Goal: Task Accomplishment & Management: Manage account settings

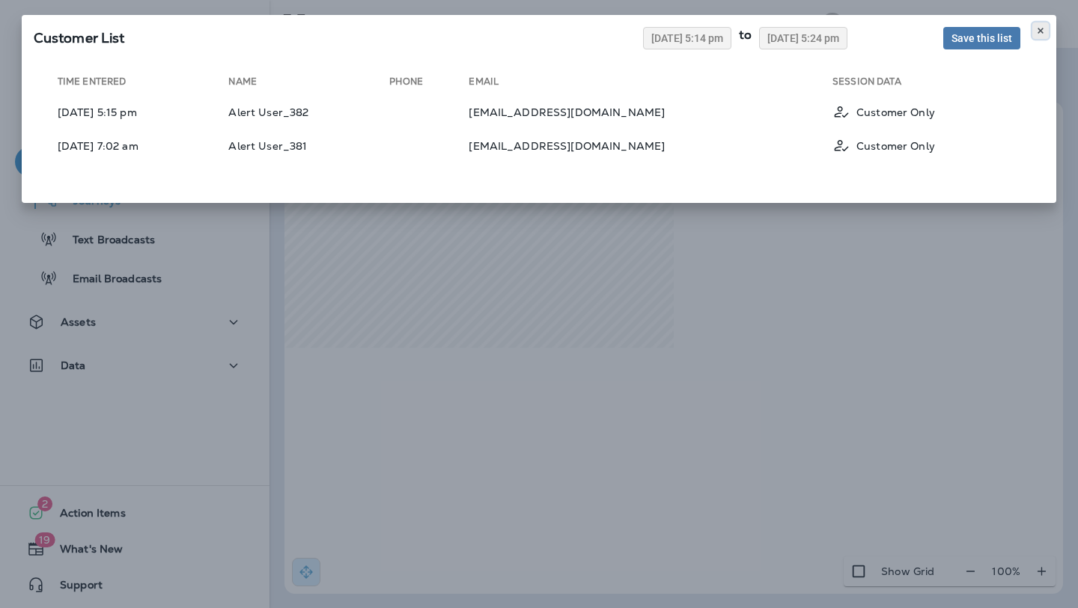
click at [1035, 25] on button at bounding box center [1040, 30] width 16 height 16
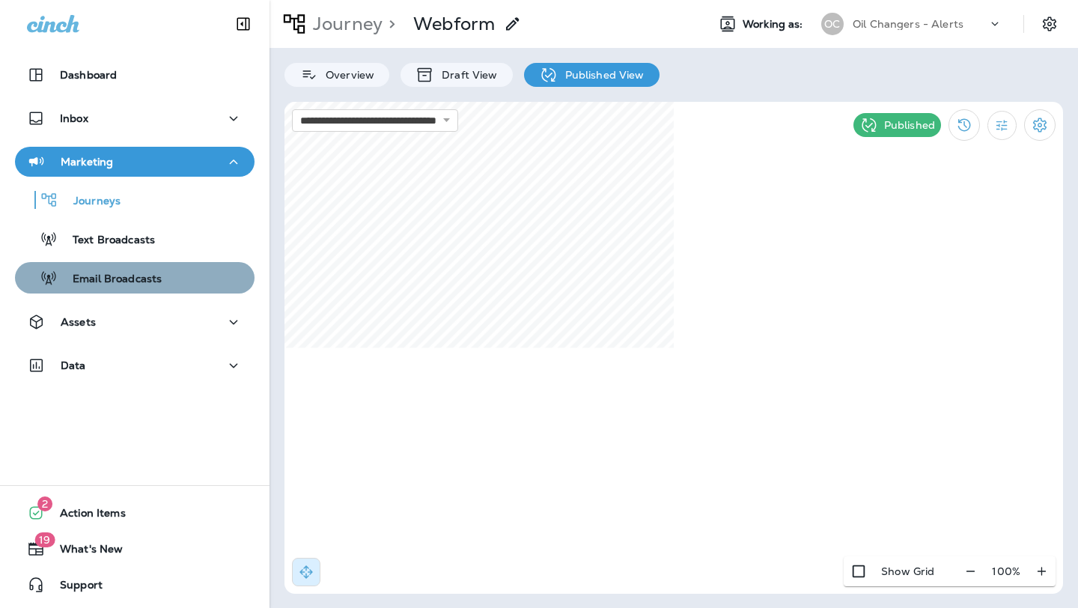
click at [133, 275] on p "Email Broadcasts" at bounding box center [110, 280] width 104 height 14
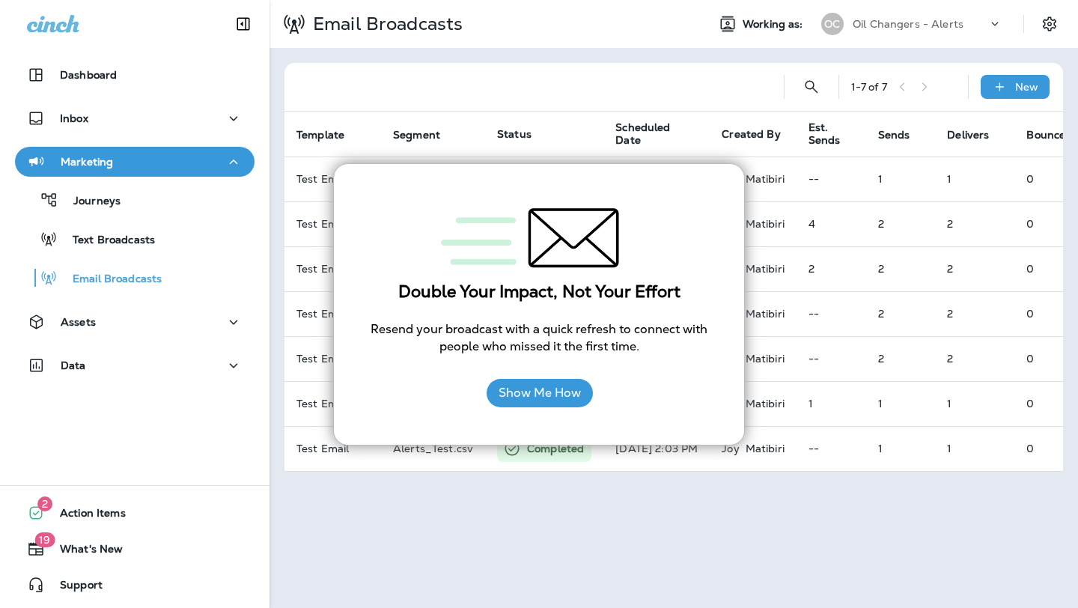
click at [547, 561] on div "Email Broadcasts Working as: OC Oil Changers - Alerts 1 - 7 of 7 New Template S…" at bounding box center [674, 304] width 809 height 608
click at [561, 383] on button "Show Me How" at bounding box center [540, 393] width 106 height 28
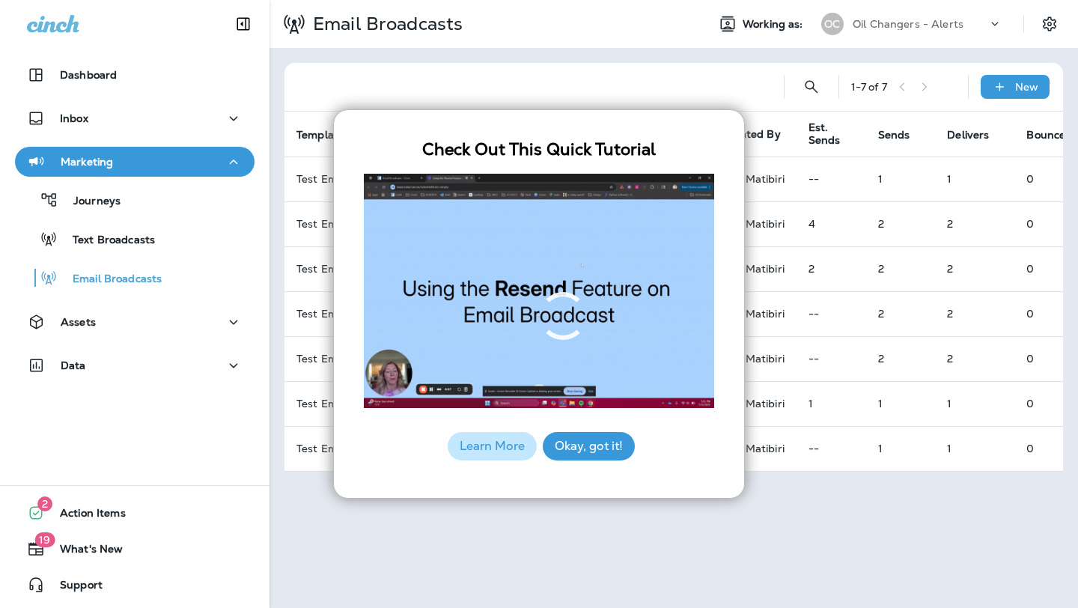
click at [538, 291] on div at bounding box center [539, 291] width 350 height 265
click at [570, 461] on div "Okay, got it!" at bounding box center [587, 445] width 96 height 43
click at [572, 454] on button "Okay, got it!" at bounding box center [589, 446] width 92 height 28
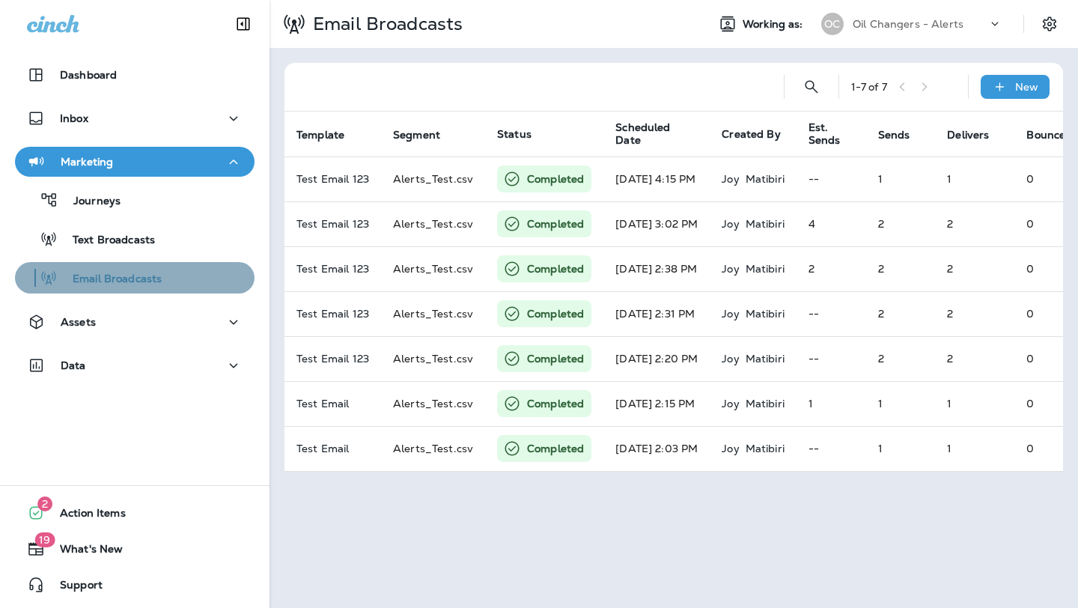
click at [172, 284] on div "Email Broadcasts" at bounding box center [135, 278] width 228 height 22
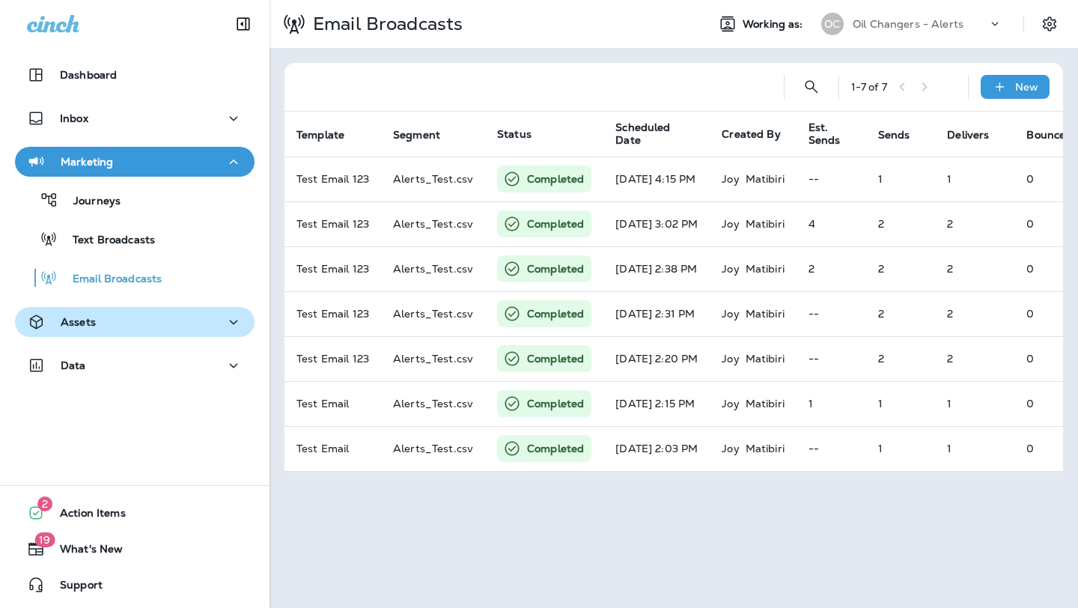
click at [188, 322] on div "Assets" at bounding box center [135, 322] width 216 height 19
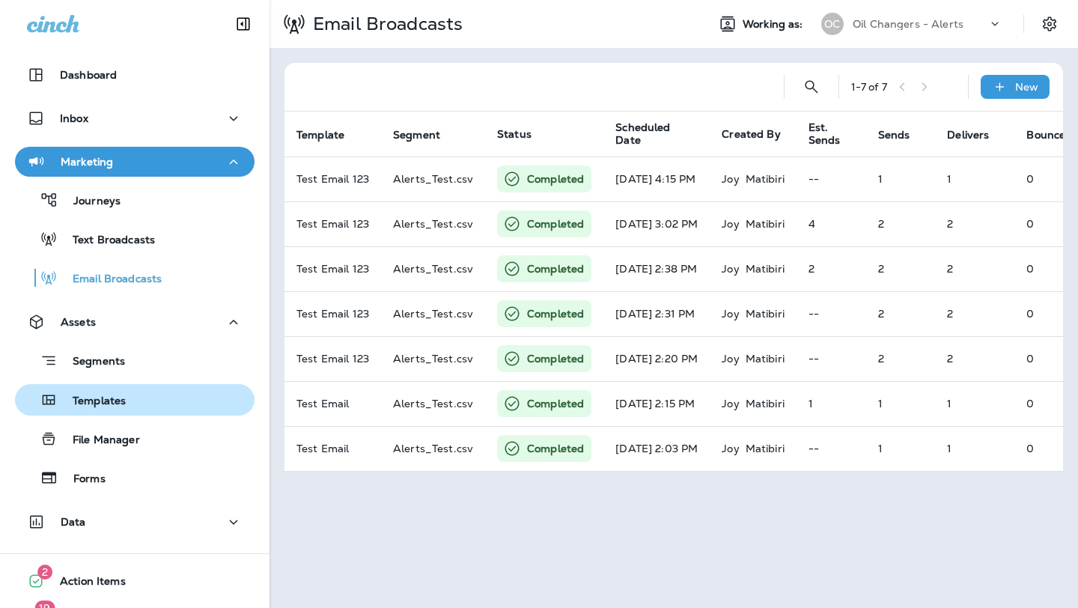
click at [176, 400] on div "Templates" at bounding box center [135, 400] width 228 height 22
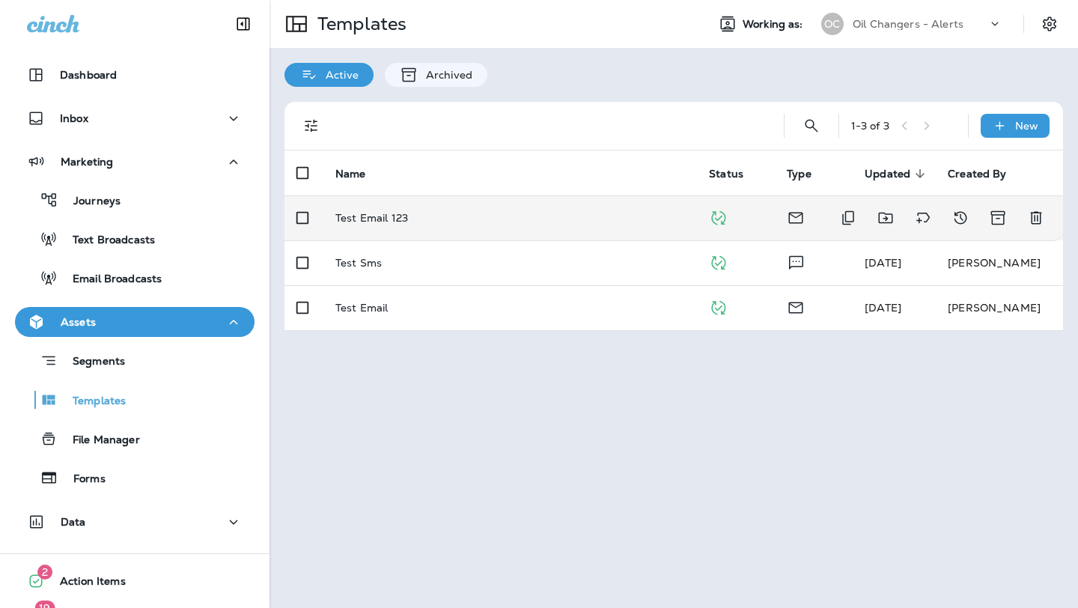
click at [362, 213] on p "Test Email 123" at bounding box center [371, 218] width 73 height 12
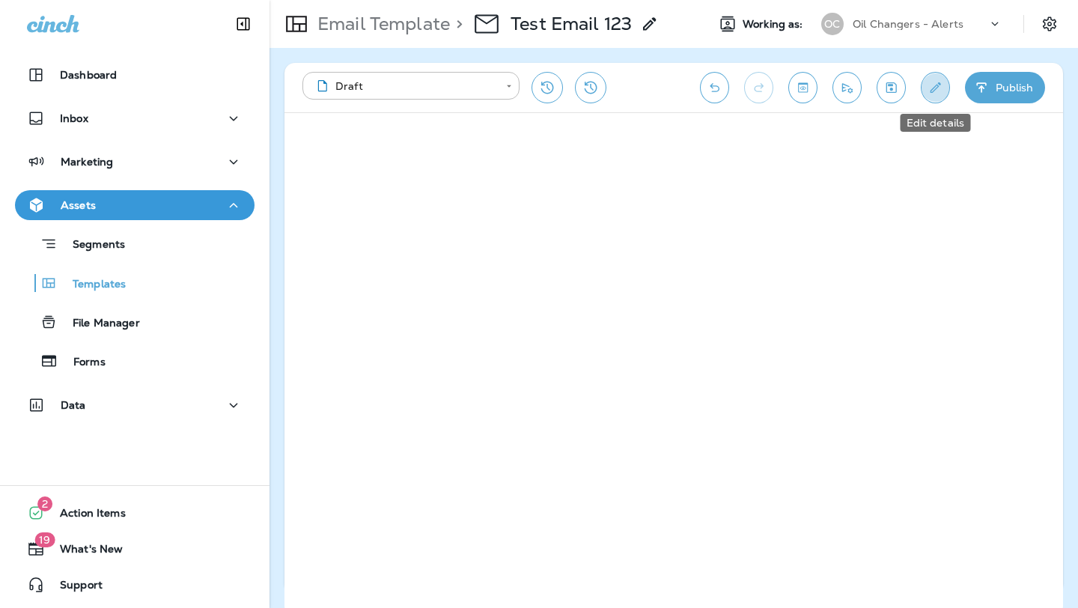
click at [943, 84] on icon "Edit details" at bounding box center [936, 87] width 16 height 15
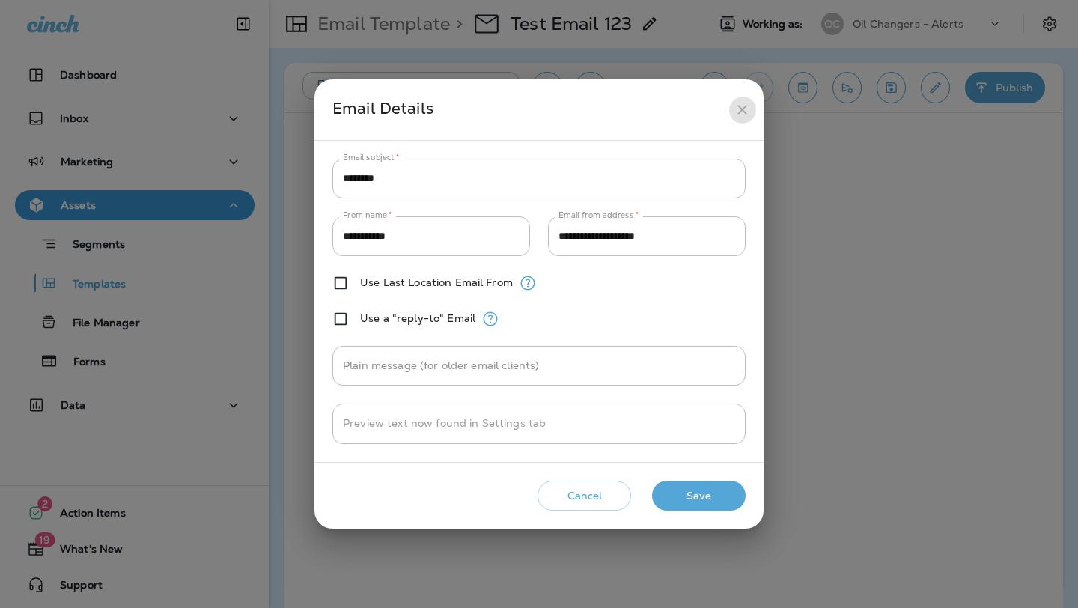
click at [750, 106] on button "close" at bounding box center [742, 110] width 28 height 28
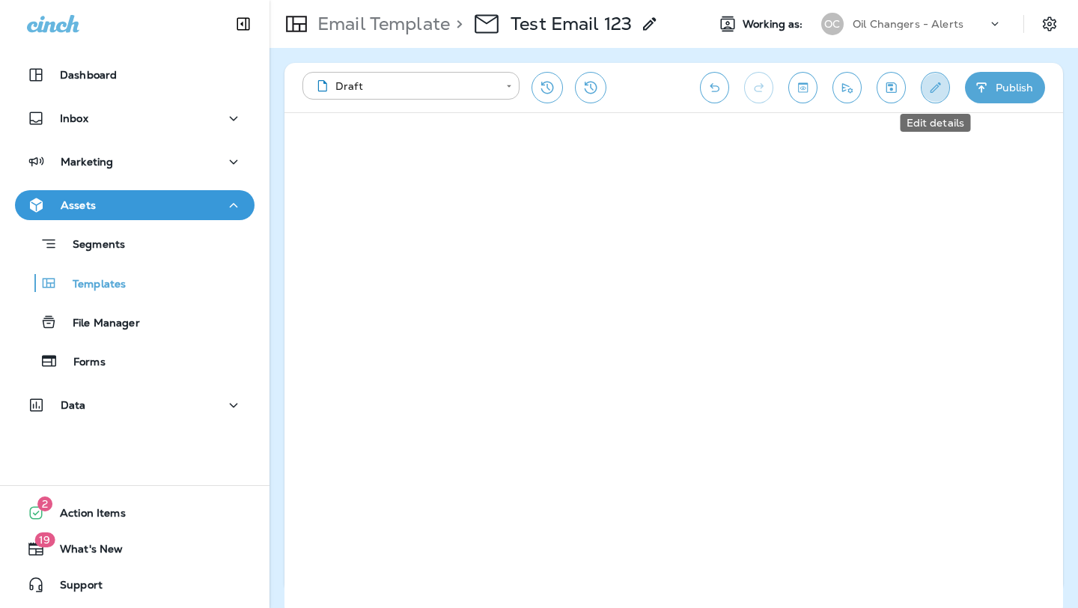
click at [946, 94] on button "Edit details" at bounding box center [935, 87] width 29 height 31
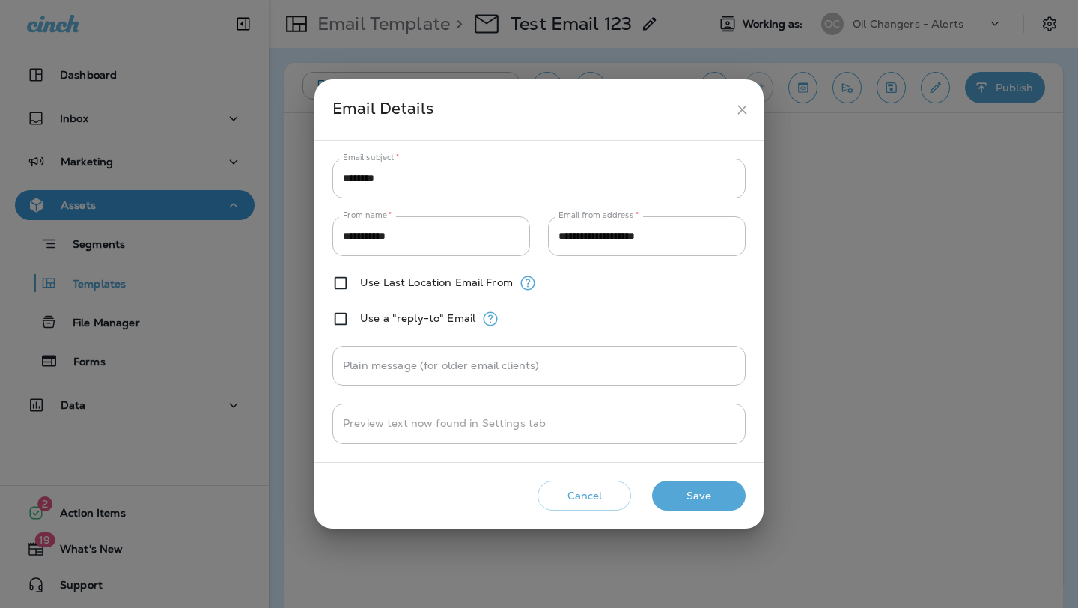
click at [745, 103] on icon "close" at bounding box center [742, 110] width 16 height 16
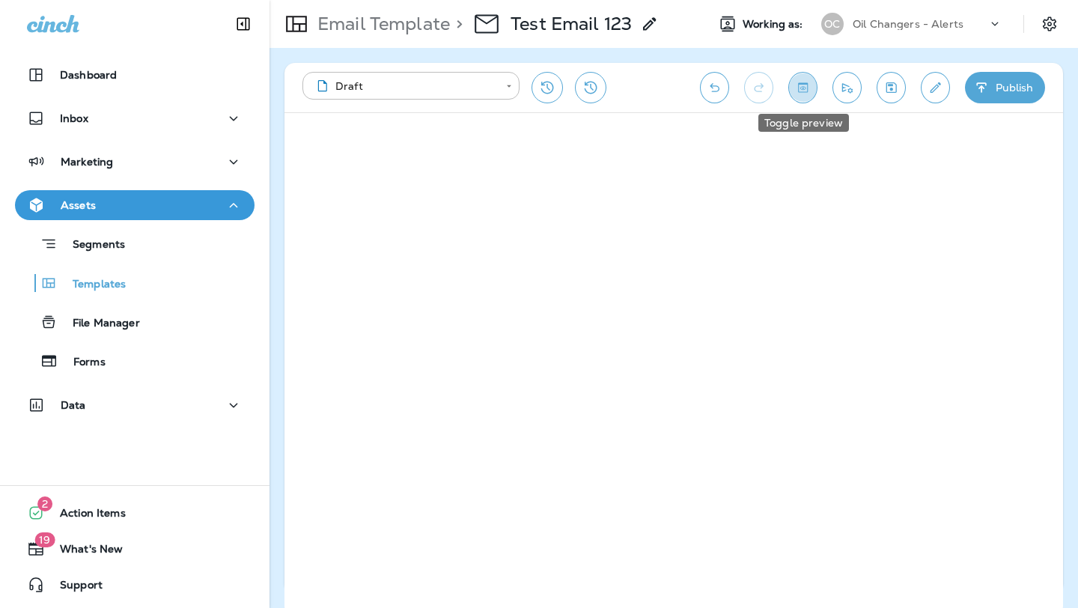
click at [800, 86] on icon "Toggle preview" at bounding box center [803, 87] width 16 height 15
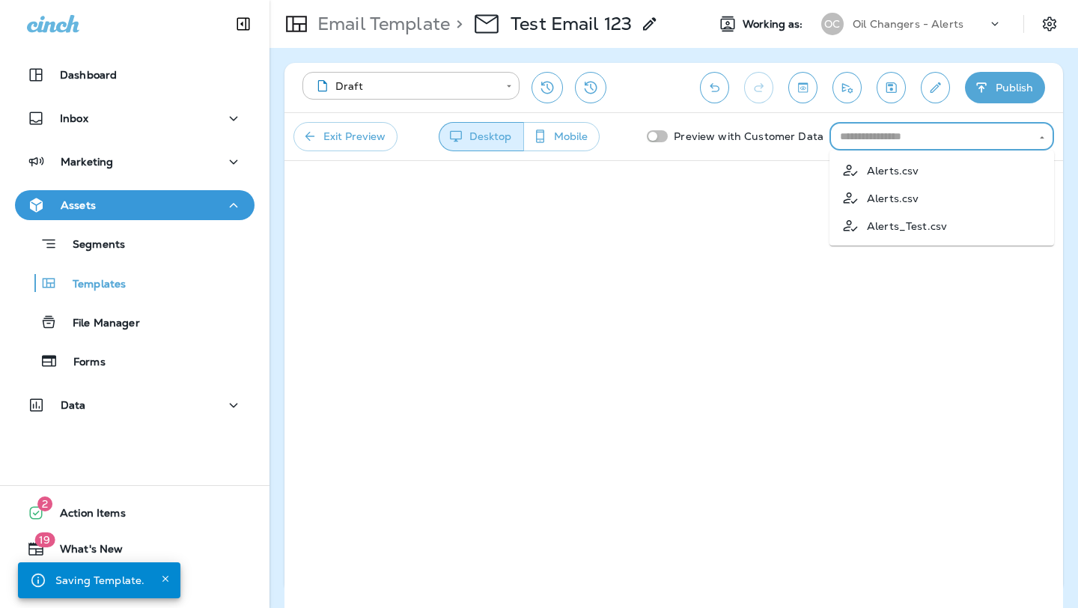
click at [862, 130] on input "text" at bounding box center [929, 136] width 191 height 19
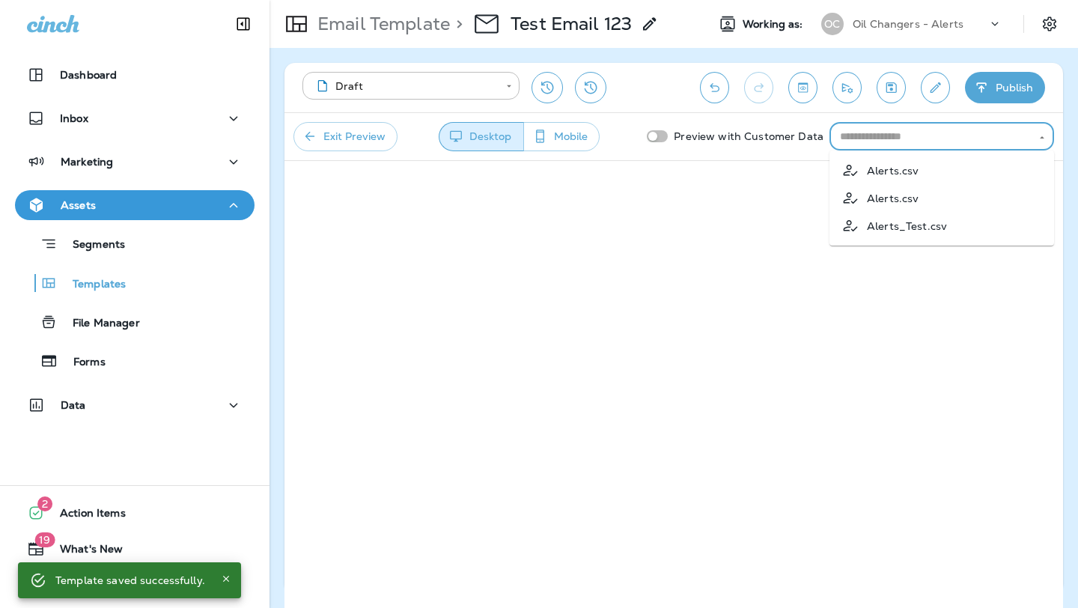
click at [1010, 96] on button "Publish" at bounding box center [1005, 87] width 80 height 31
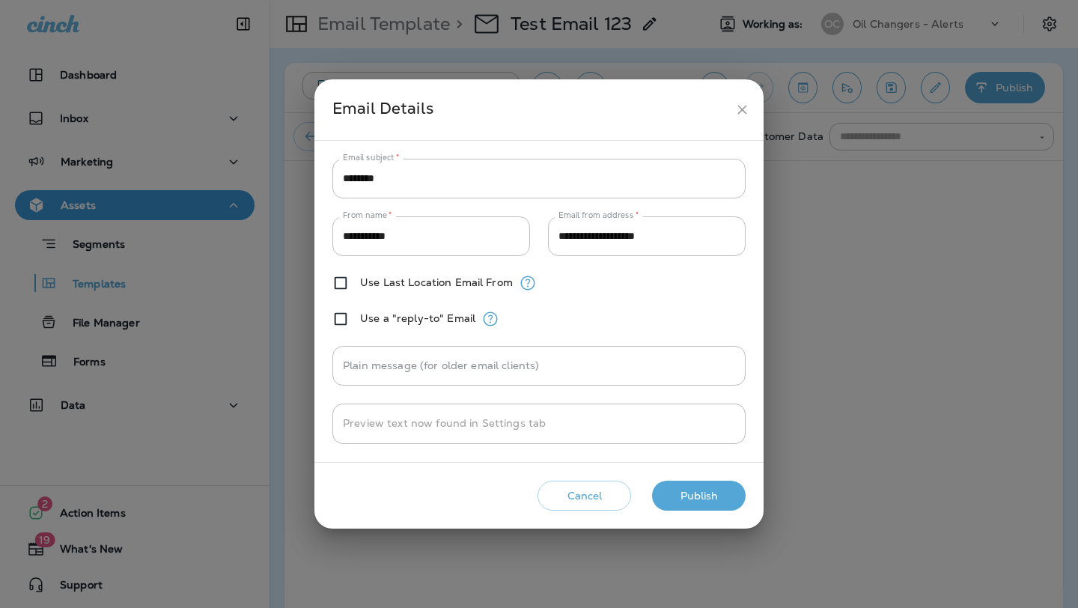
click at [681, 489] on button "Publish" at bounding box center [699, 496] width 94 height 31
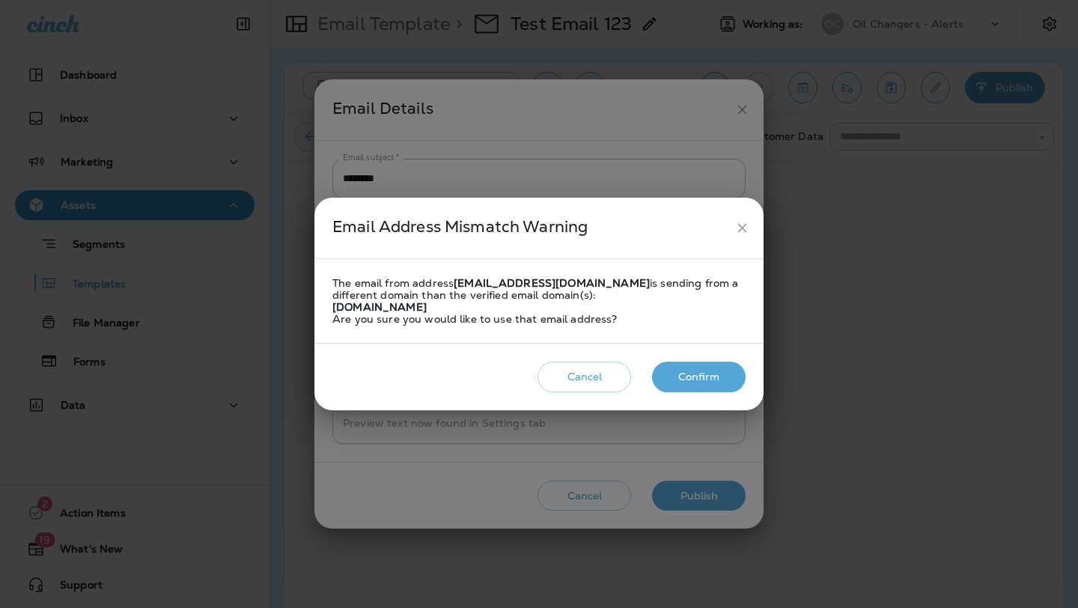
click at [740, 232] on icon "close" at bounding box center [742, 228] width 16 height 16
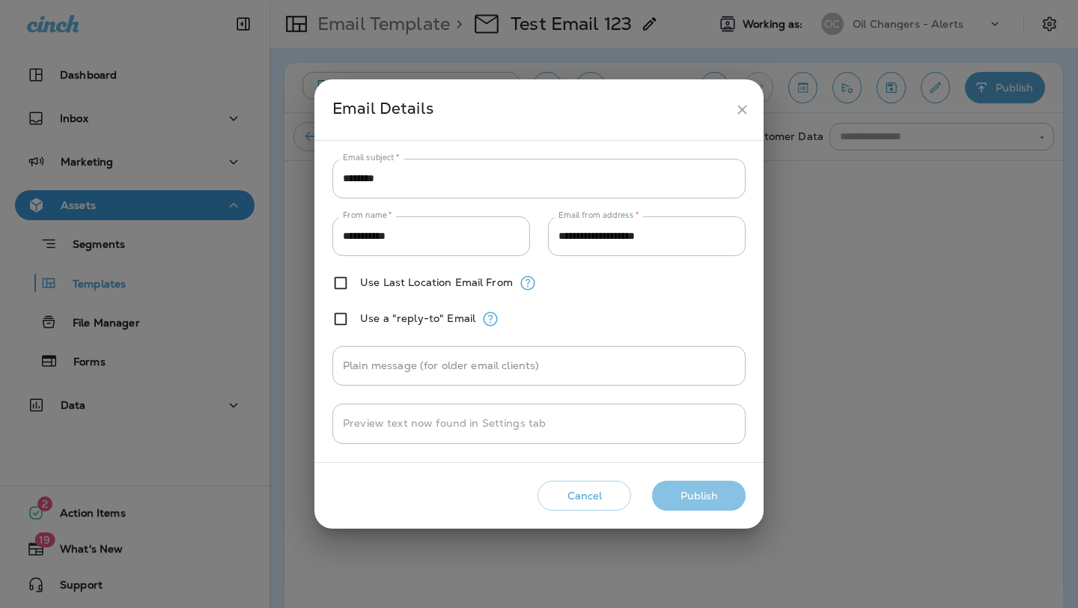
click at [696, 487] on button "Publish" at bounding box center [699, 496] width 94 height 31
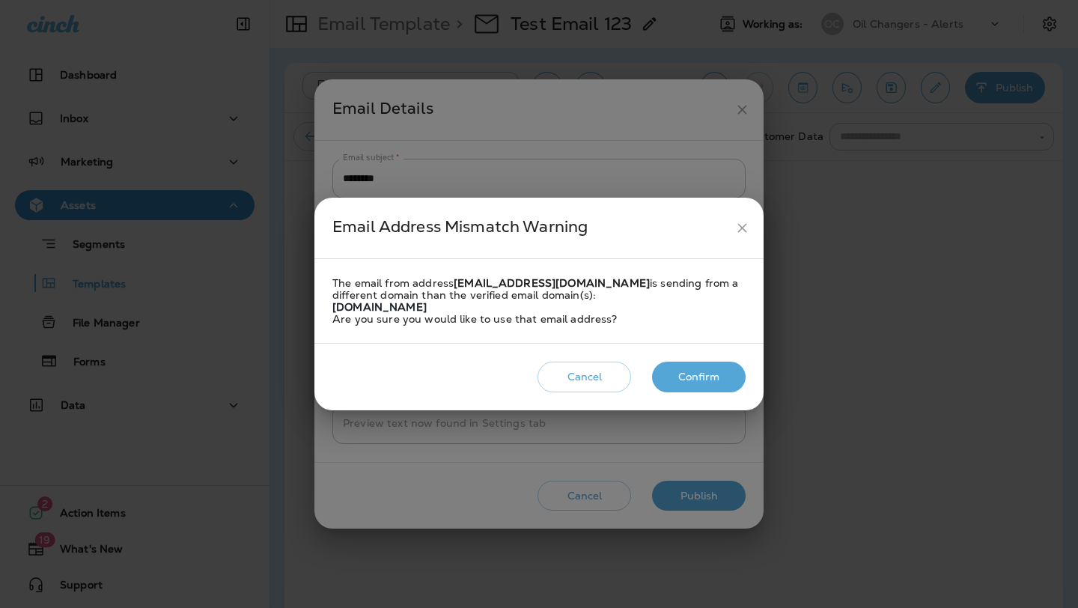
click at [705, 374] on button "Confirm" at bounding box center [699, 377] width 94 height 31
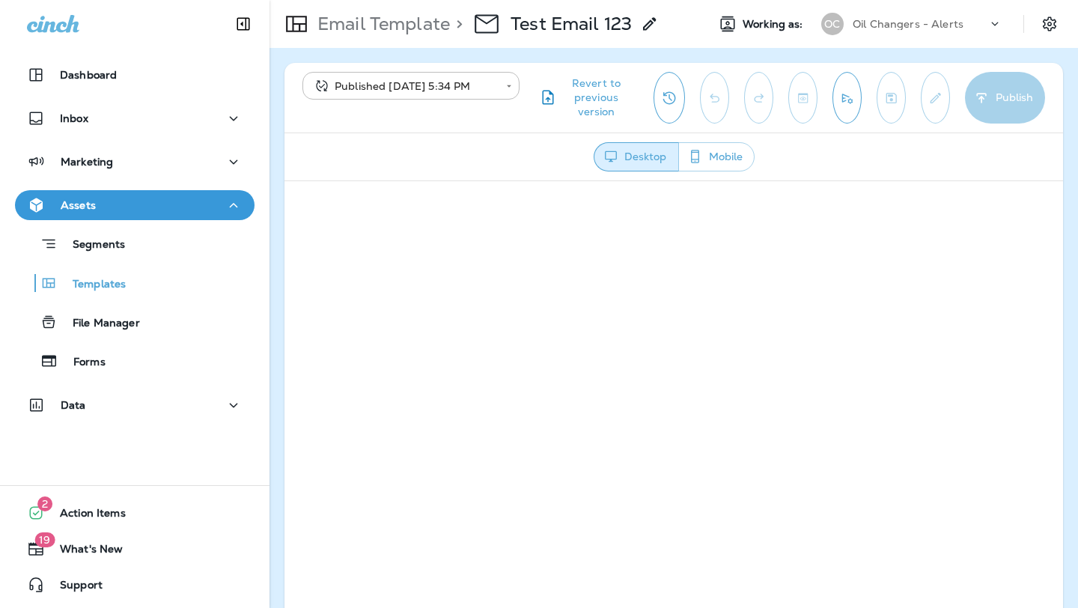
click at [700, 159] on icon "button" at bounding box center [695, 156] width 16 height 15
click at [646, 163] on button "Desktop" at bounding box center [636, 156] width 84 height 29
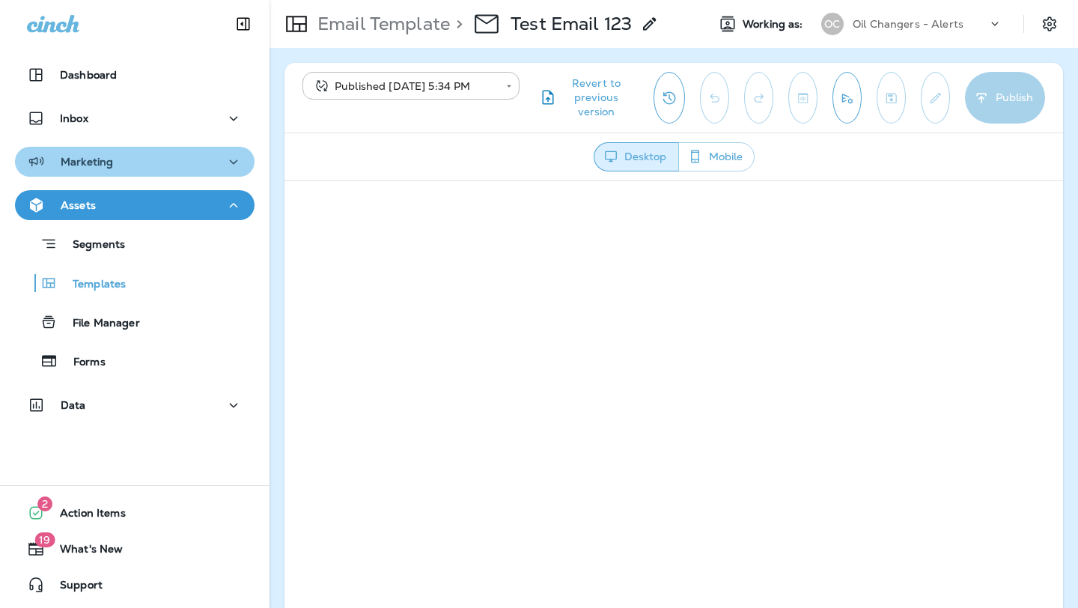
click at [209, 153] on div "Marketing" at bounding box center [135, 162] width 216 height 19
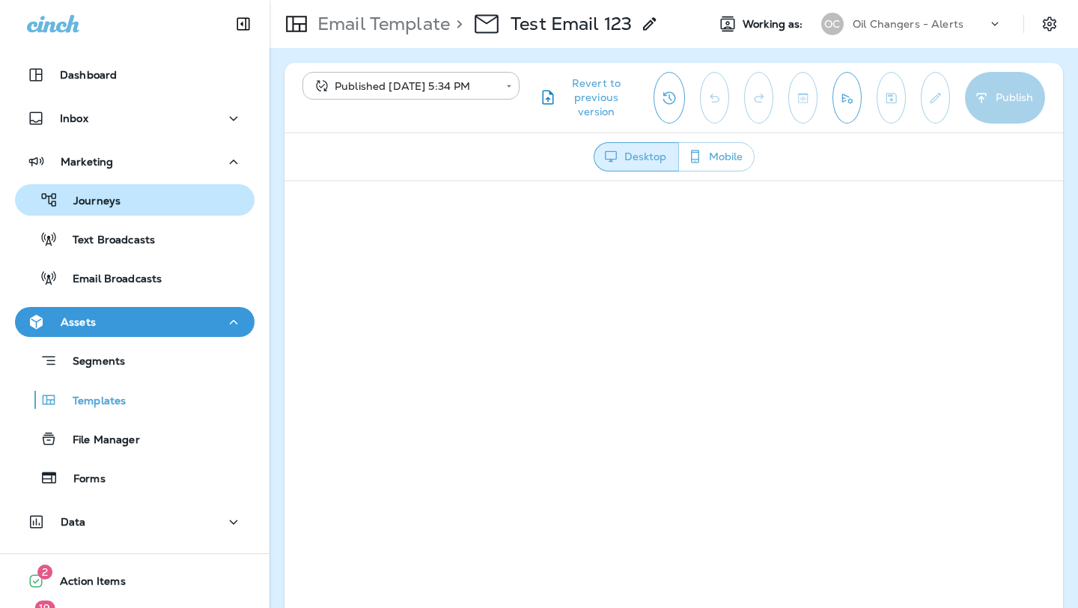
click at [197, 197] on div "Journeys" at bounding box center [135, 200] width 228 height 22
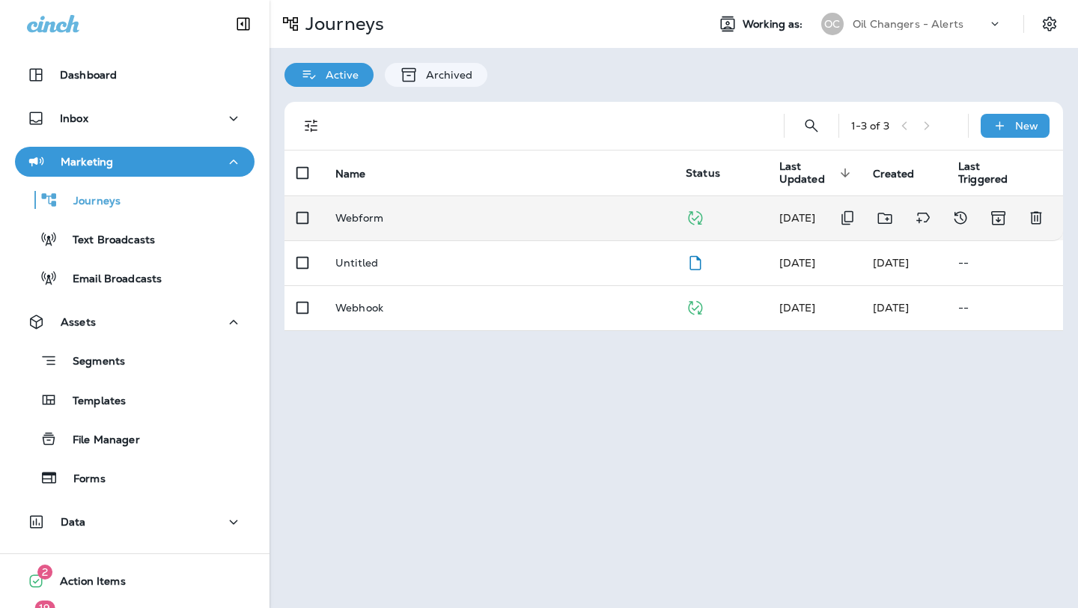
click at [374, 216] on p "Webform" at bounding box center [359, 218] width 48 height 12
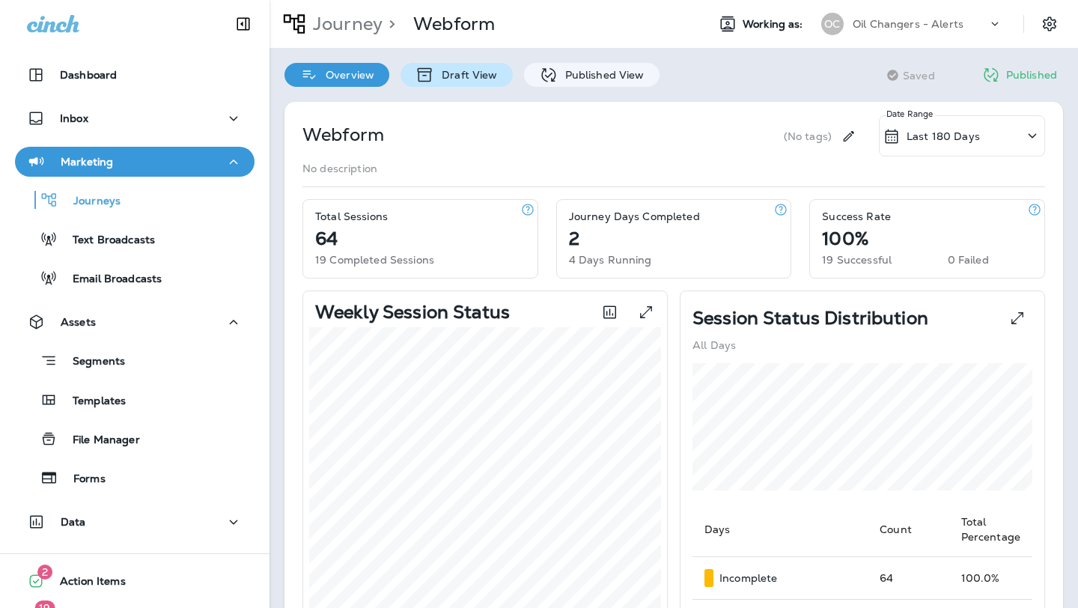
click at [476, 79] on p "Draft View" at bounding box center [465, 75] width 63 height 12
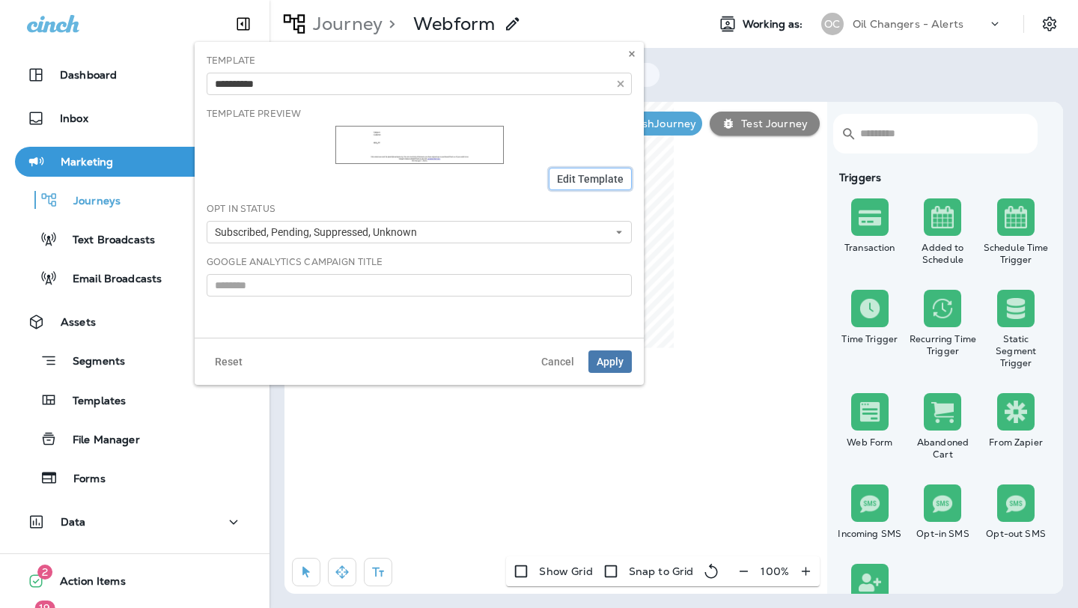
click at [597, 141] on div "Template Preview Edit Template" at bounding box center [419, 148] width 425 height 83
click at [578, 182] on span "Edit Template" at bounding box center [590, 179] width 67 height 10
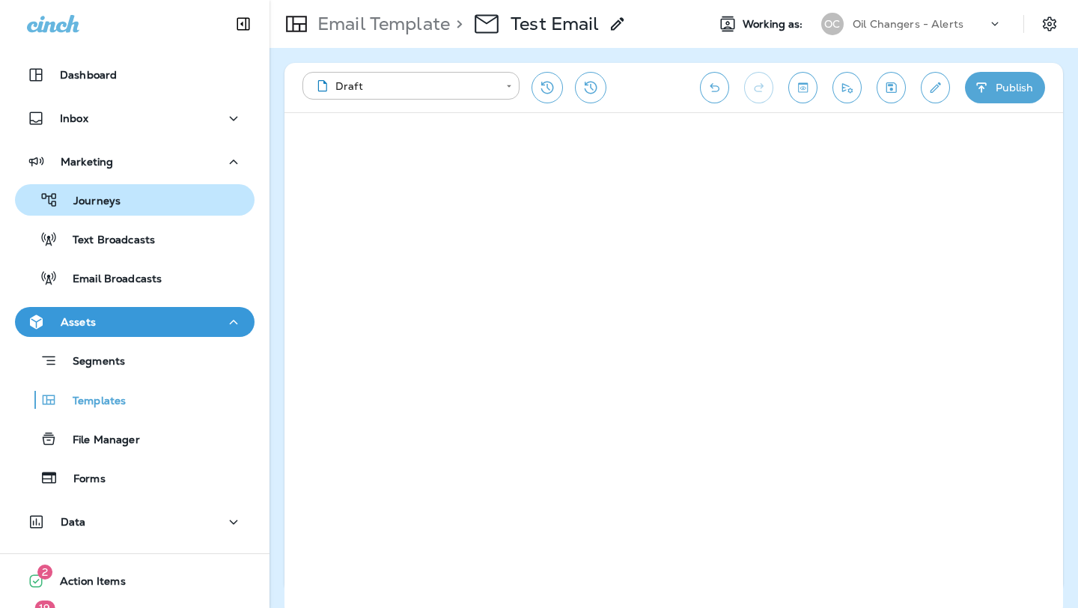
click at [166, 198] on div "Journeys" at bounding box center [135, 200] width 228 height 22
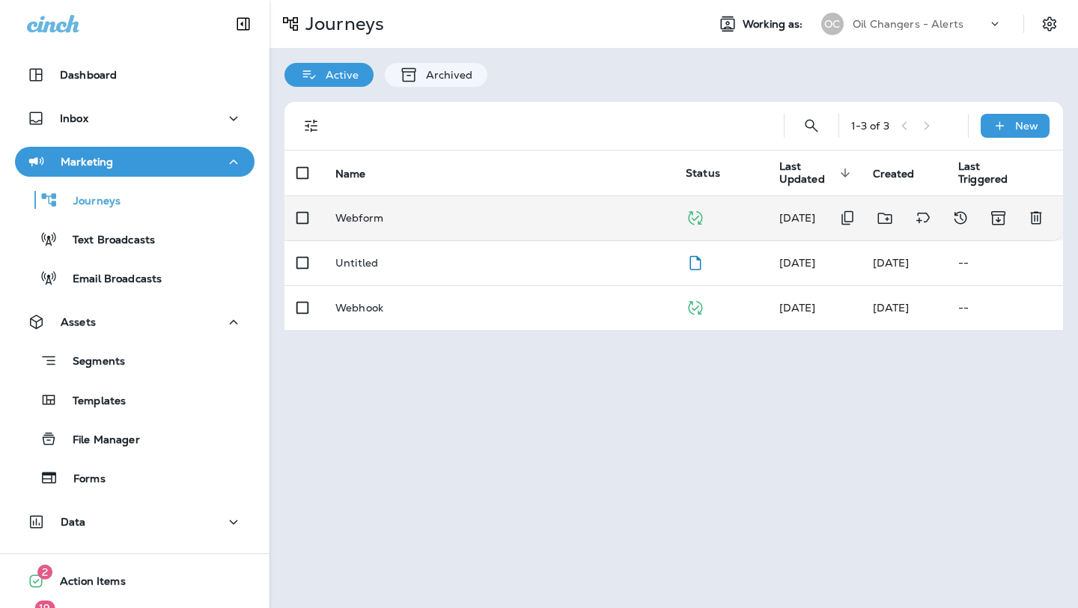
click at [368, 220] on p "Webform" at bounding box center [359, 218] width 48 height 12
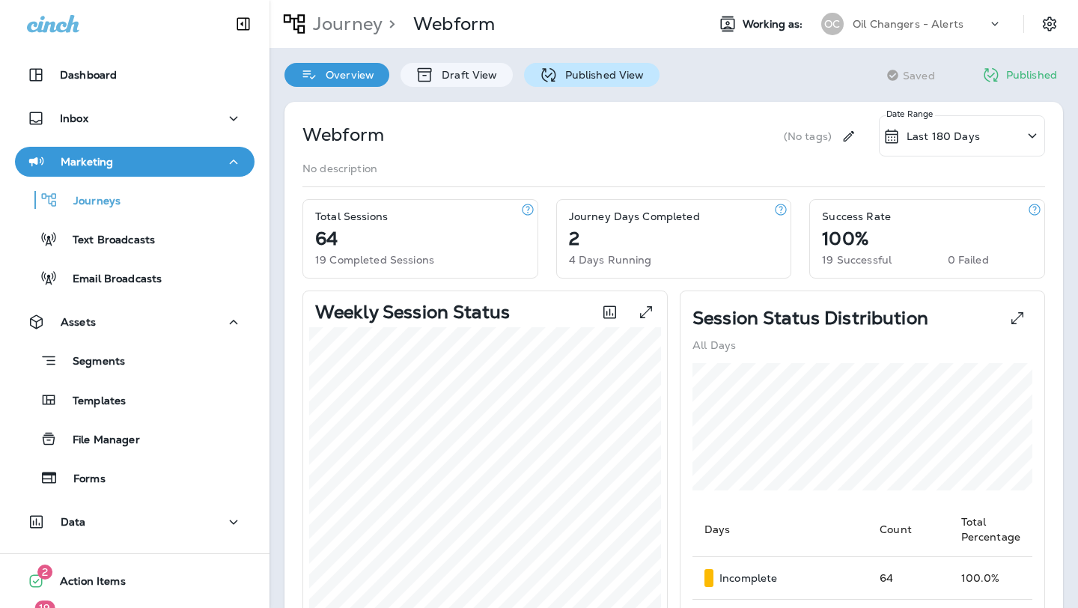
click at [592, 73] on p "Published View" at bounding box center [601, 75] width 87 height 12
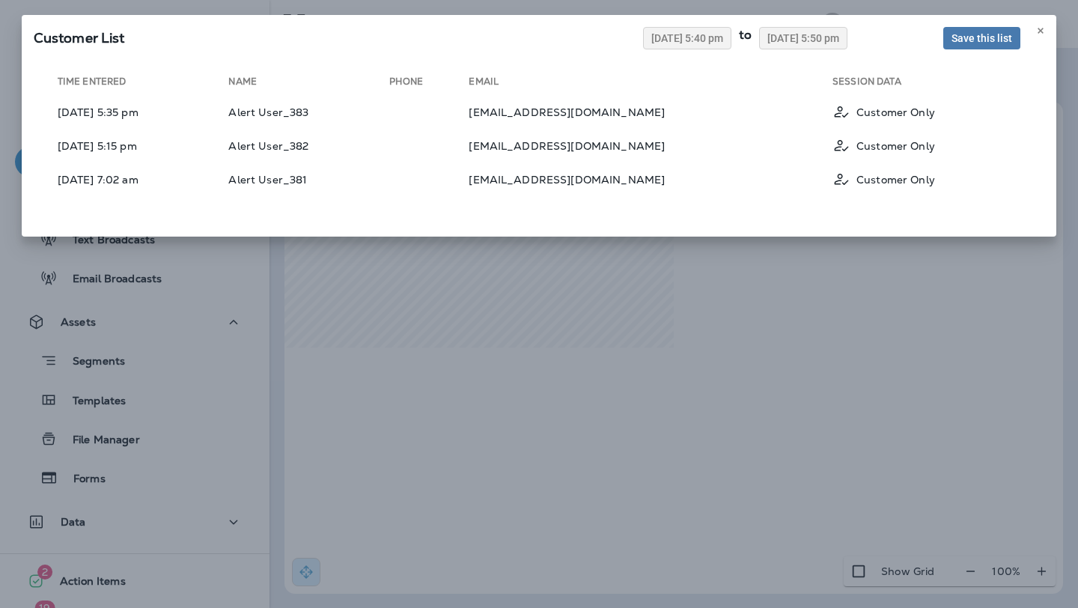
click at [507, 427] on div "Customer List 08/23/2025 5:40 pm to 08/30/2025 5:50 pm Save this list Time Ente…" at bounding box center [539, 304] width 1078 height 608
click at [542, 316] on div "Customer List 08/23/2025 5:40 pm to 08/30/2025 5:50 pm Save this list Time Ente…" at bounding box center [539, 304] width 1078 height 608
click at [1041, 31] on use at bounding box center [1040, 31] width 5 height 6
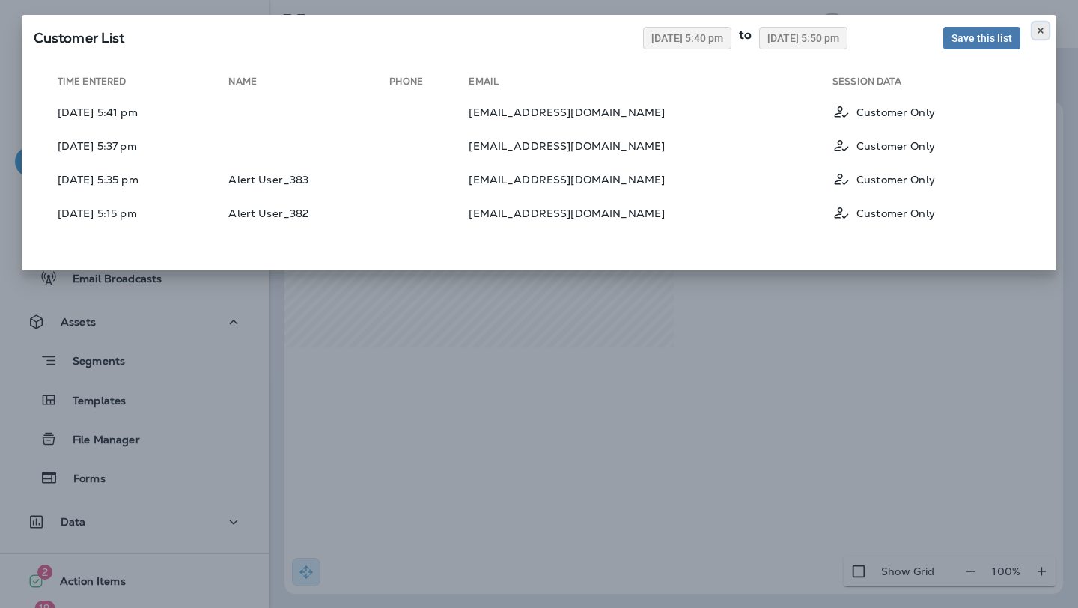
click at [1044, 33] on icon at bounding box center [1040, 30] width 9 height 9
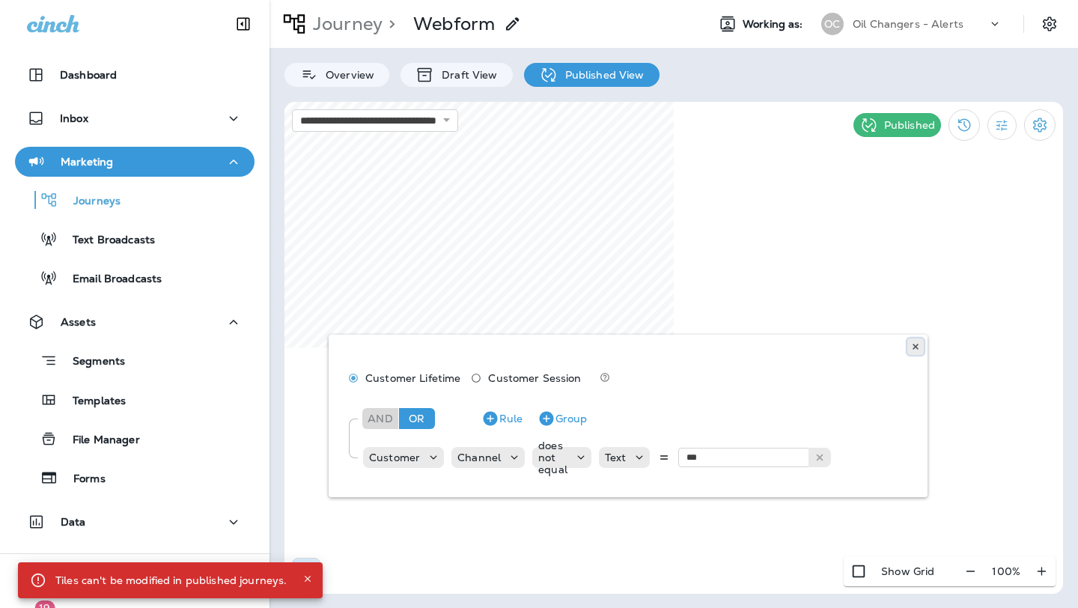
click at [911, 340] on button at bounding box center [915, 346] width 16 height 16
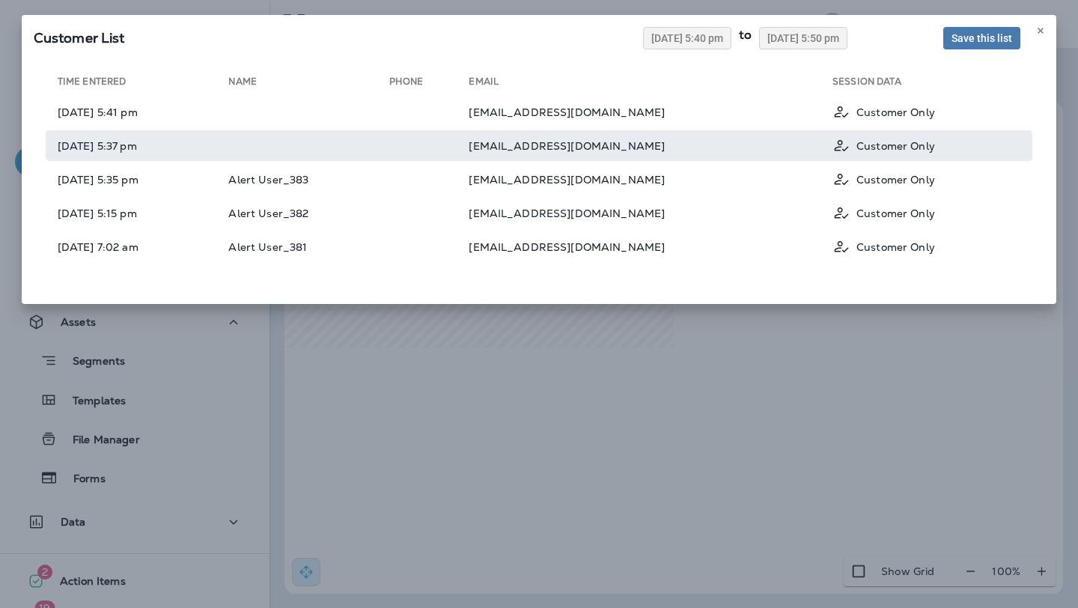
click at [469, 136] on td at bounding box center [428, 145] width 79 height 31
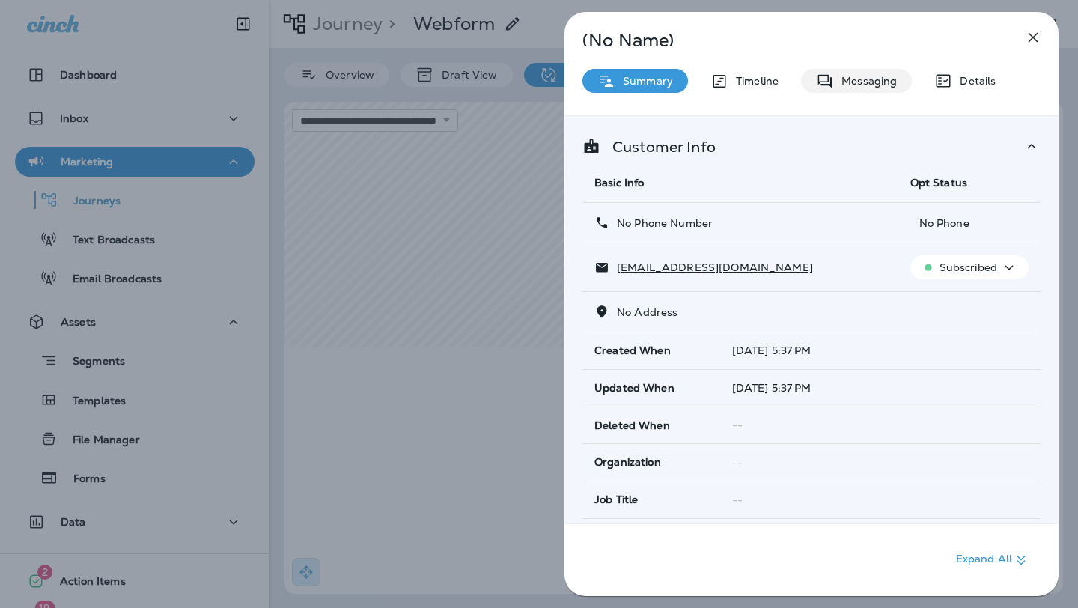
click at [828, 81] on icon at bounding box center [825, 81] width 18 height 19
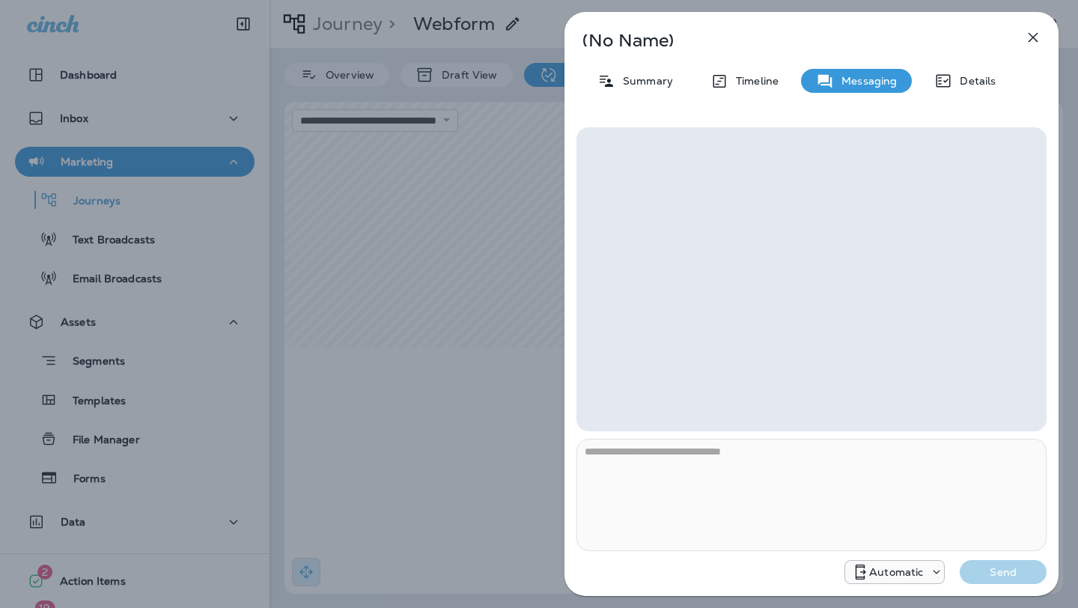
click at [849, 253] on div at bounding box center [811, 279] width 470 height 304
click at [759, 73] on div "Timeline" at bounding box center [744, 81] width 98 height 24
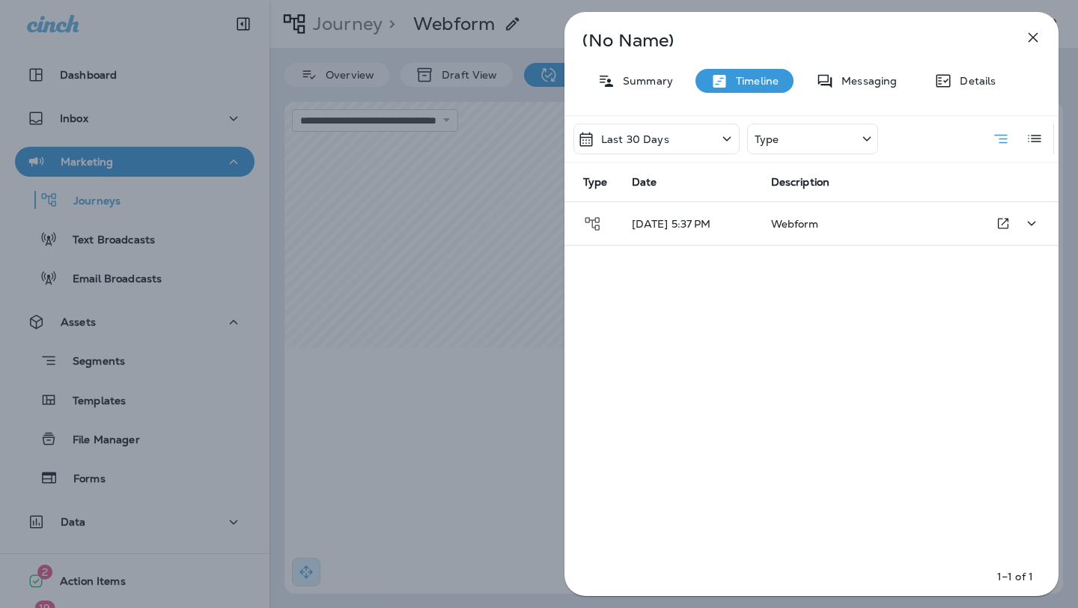
click at [678, 221] on p "08/30/25 5:37 PM" at bounding box center [689, 224] width 115 height 12
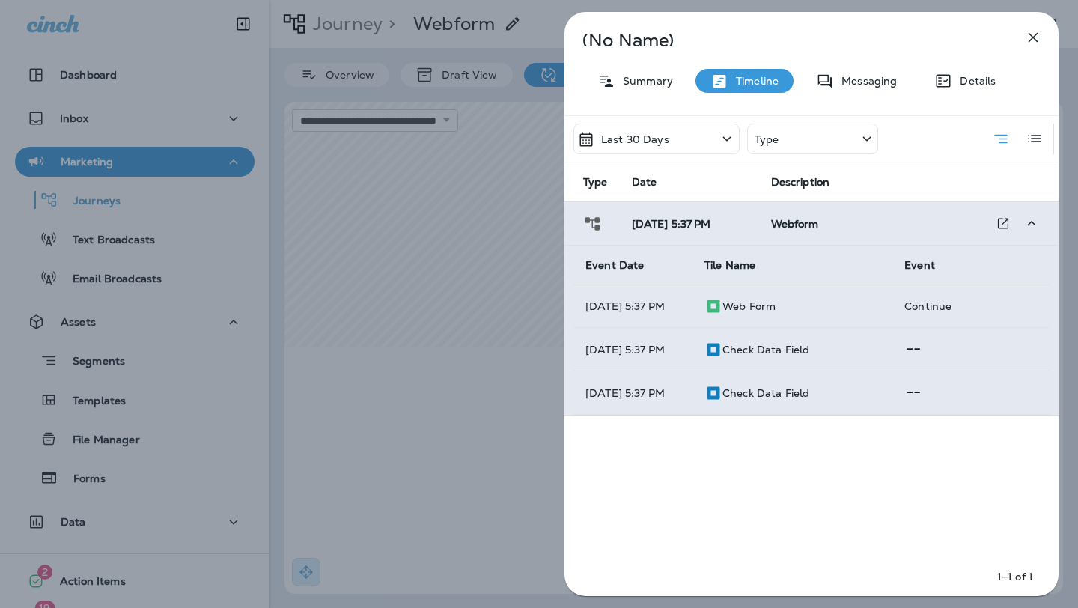
click at [1028, 38] on icon "button" at bounding box center [1033, 37] width 18 height 18
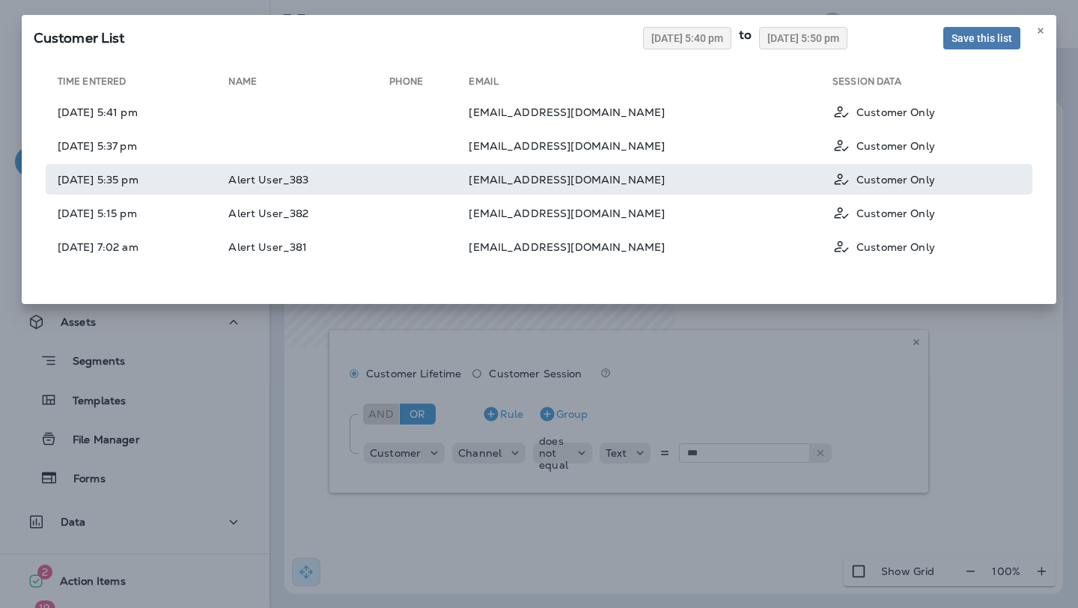
click at [371, 174] on td "Alert User_383" at bounding box center [308, 179] width 161 height 31
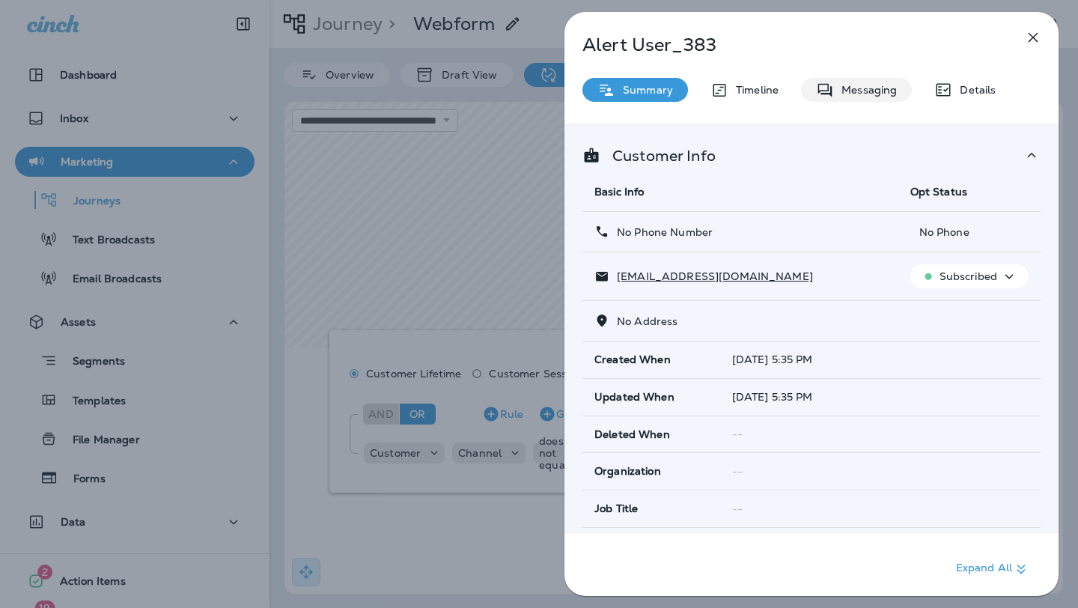
click at [886, 85] on p "Messaging" at bounding box center [865, 90] width 63 height 12
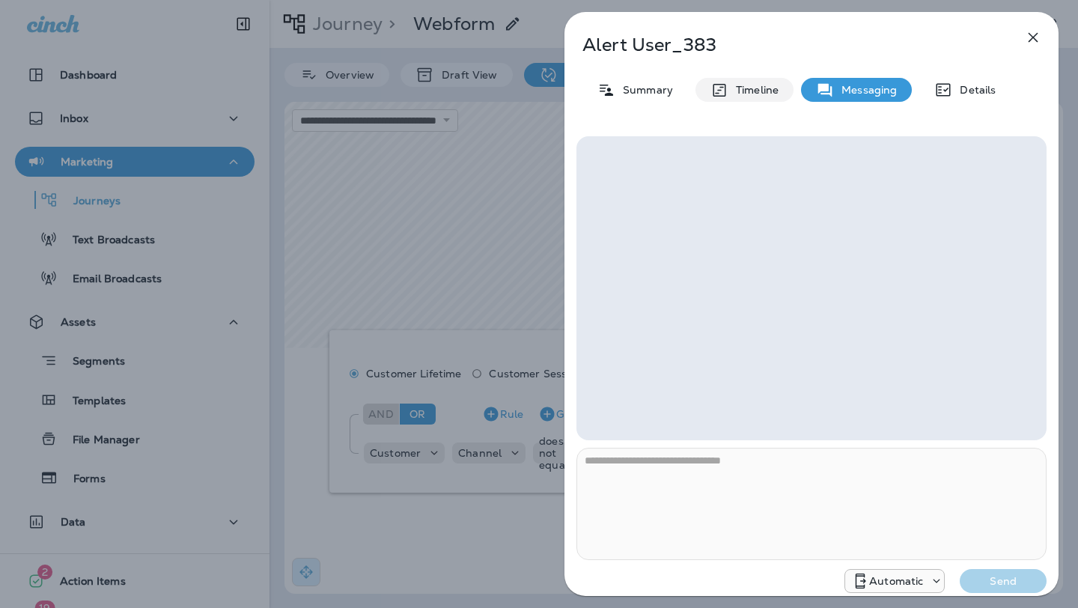
click at [743, 96] on p "Timeline" at bounding box center [753, 90] width 50 height 12
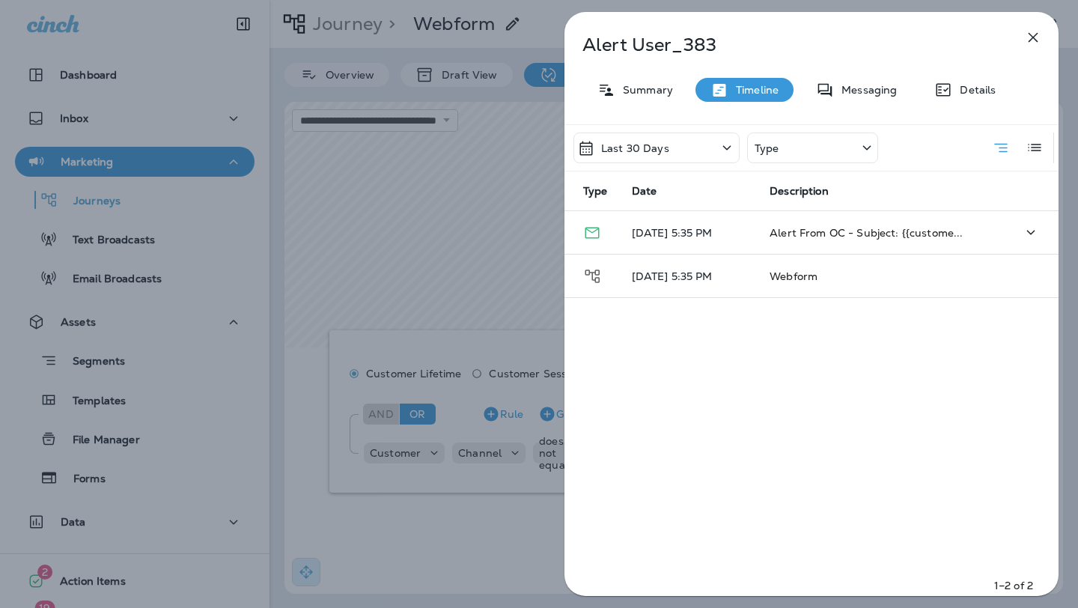
click at [697, 231] on p "08/30/25 5:35 PM" at bounding box center [689, 233] width 115 height 12
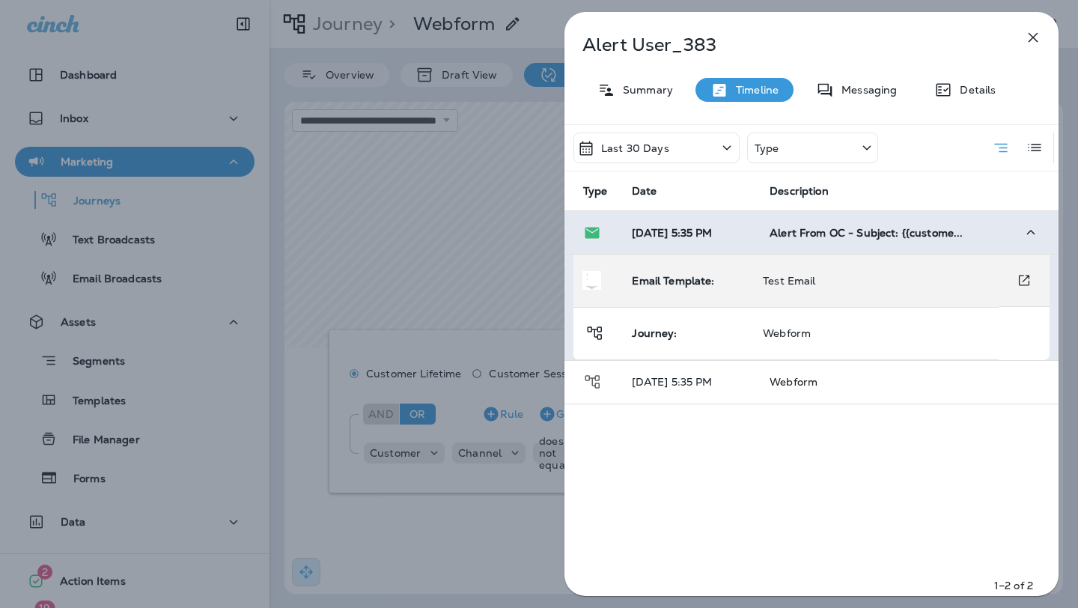
click at [698, 278] on span "Email Template:" at bounding box center [673, 280] width 82 height 13
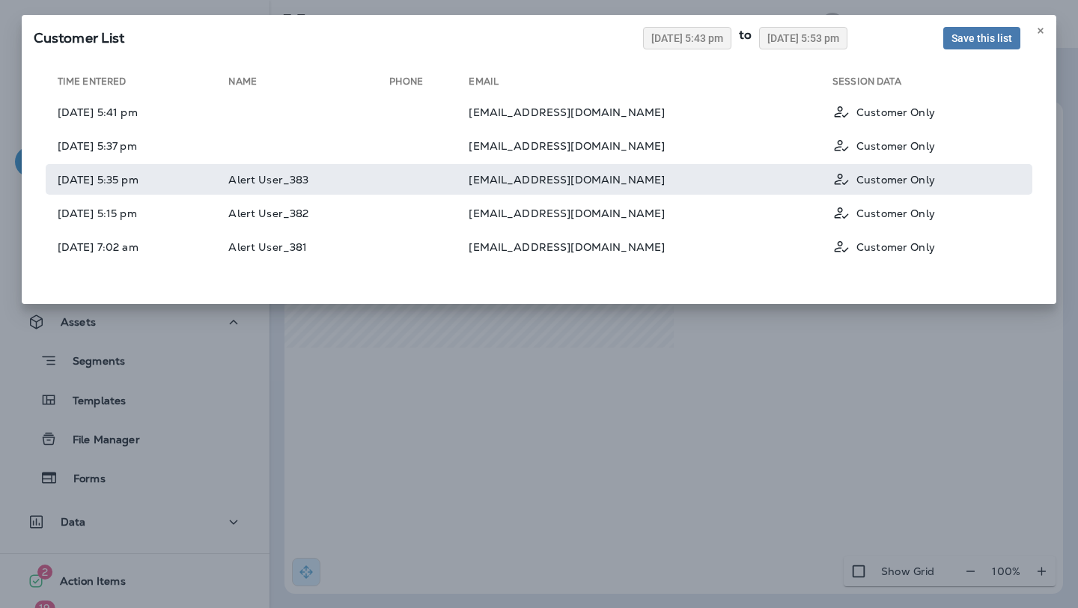
click at [588, 186] on td "[EMAIL_ADDRESS][DOMAIN_NAME]" at bounding box center [651, 179] width 364 height 31
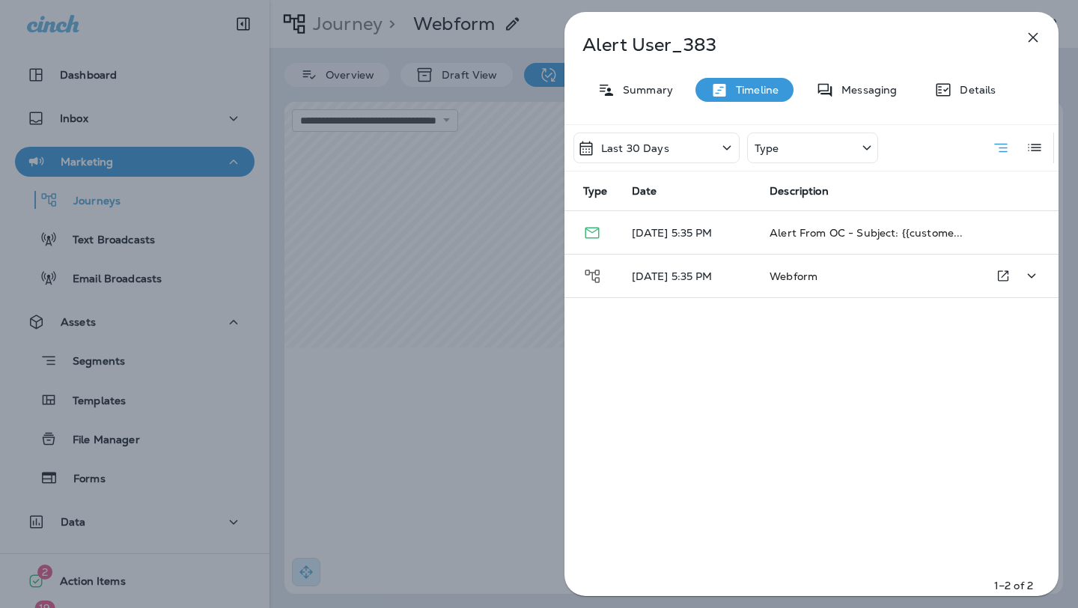
click at [779, 274] on span "Webform" at bounding box center [794, 276] width 48 height 13
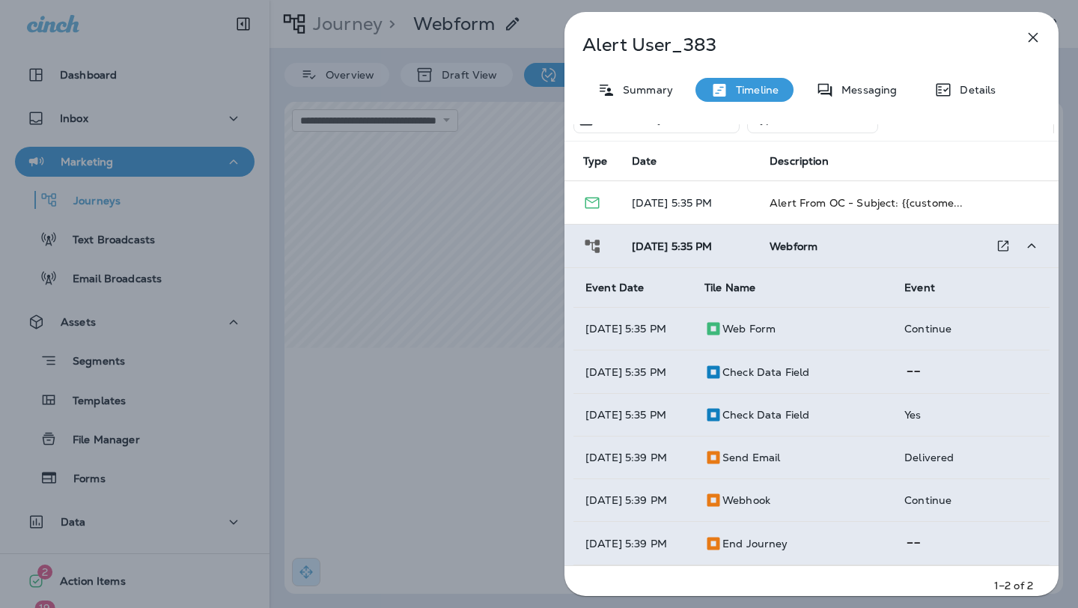
scroll to position [64, 0]
click at [1035, 40] on icon "button" at bounding box center [1033, 37] width 18 height 18
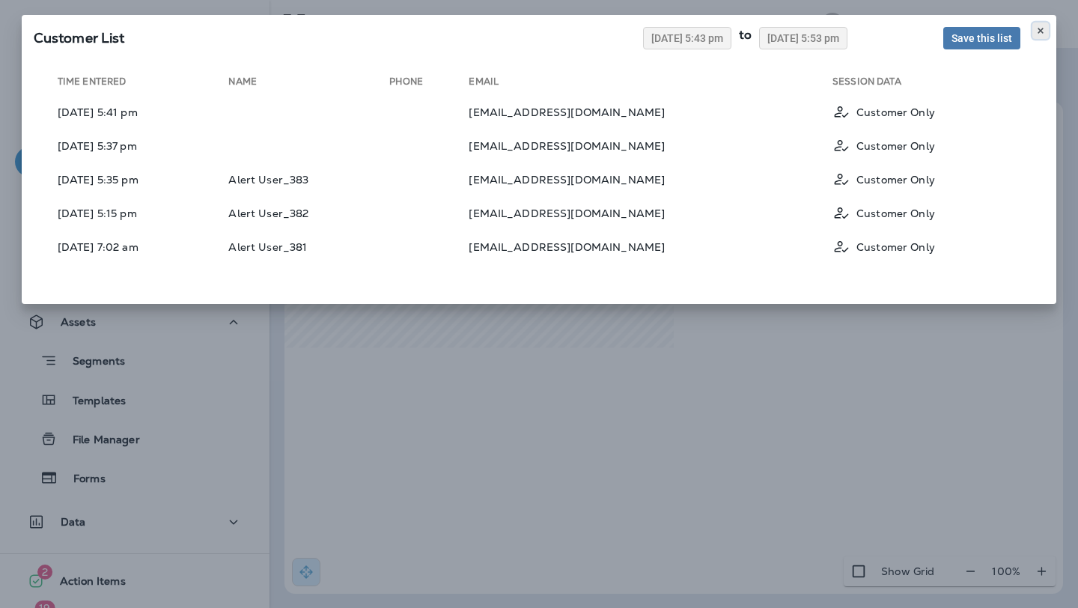
click at [1041, 31] on icon at bounding box center [1040, 30] width 9 height 9
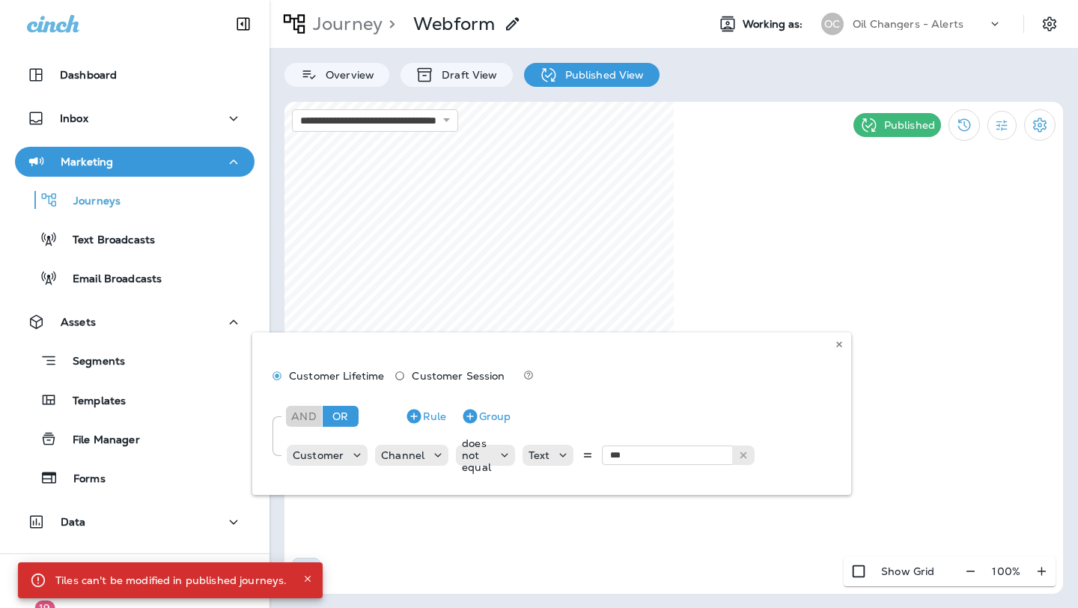
click at [675, 446] on div "Customer Lifetime Customer Session And Or Rule Group Customer Channel does not …" at bounding box center [551, 413] width 599 height 162
click at [497, 457] on div "Customer Lifetime Customer Session And Or Rule Group Customer Channel does not …" at bounding box center [551, 413] width 599 height 162
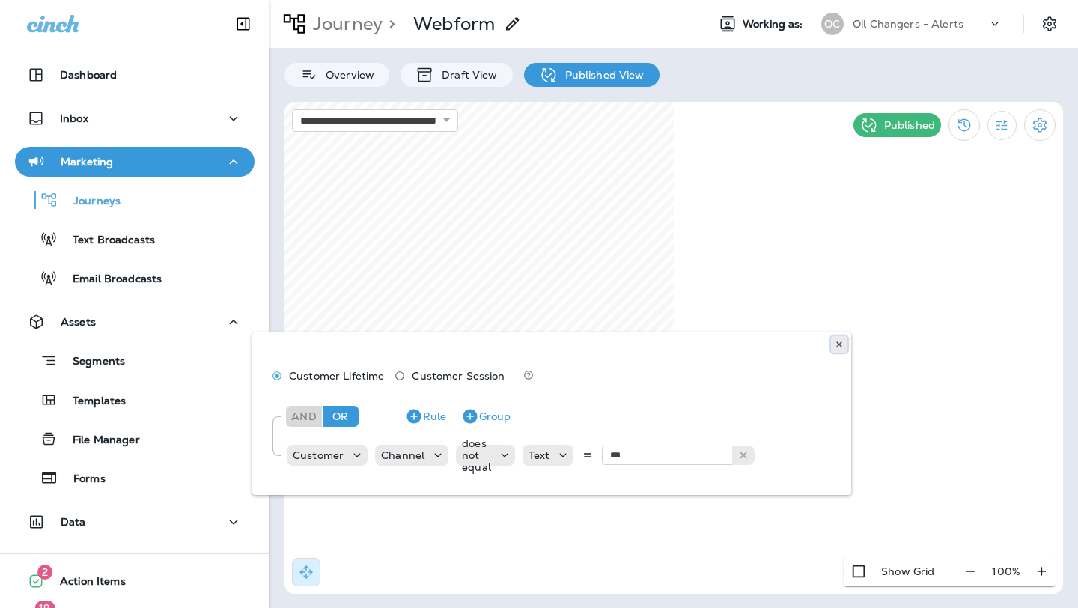
click at [837, 343] on icon at bounding box center [839, 344] width 9 height 9
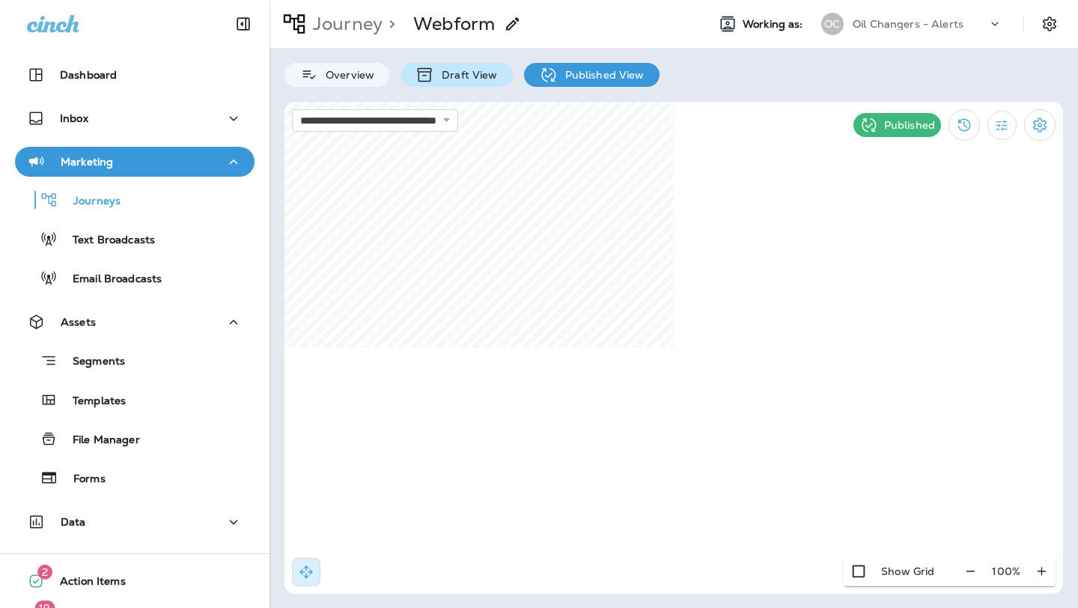
click at [451, 76] on p "Draft View" at bounding box center [465, 75] width 63 height 12
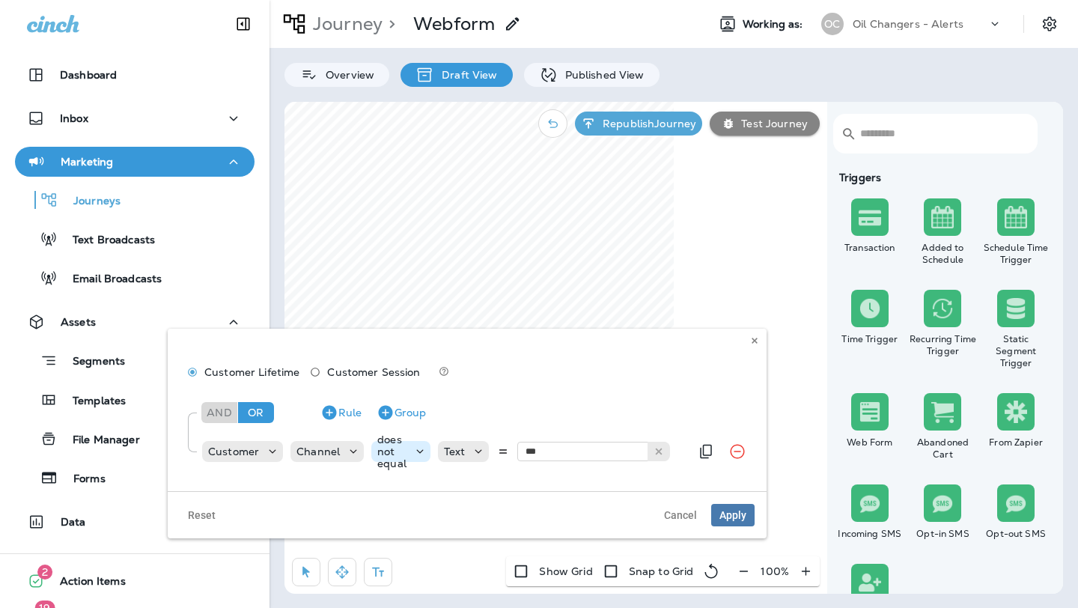
click at [418, 454] on icon at bounding box center [420, 451] width 15 height 15
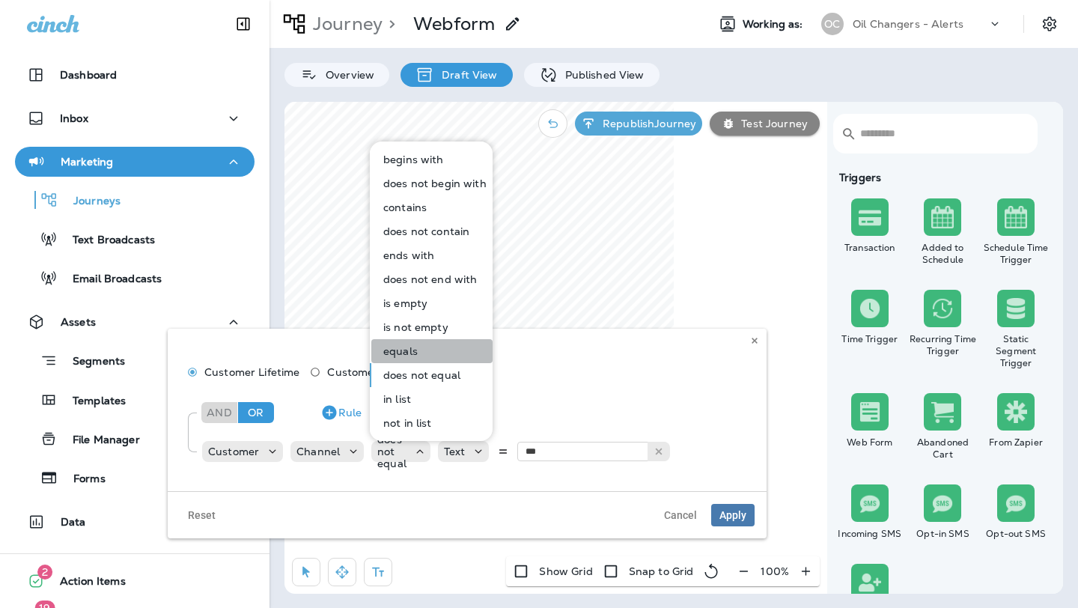
click at [436, 343] on button "equals" at bounding box center [431, 351] width 121 height 24
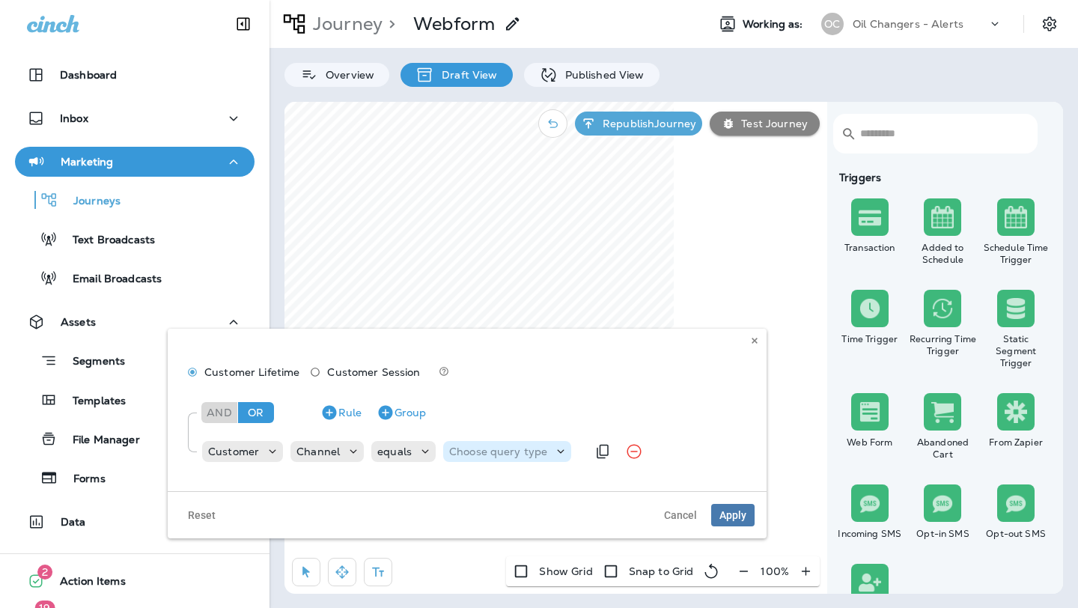
click at [544, 448] on div "Choose query type" at bounding box center [498, 451] width 110 height 12
click at [511, 491] on button "Text" at bounding box center [485, 489] width 86 height 24
click at [487, 451] on icon at bounding box center [484, 451] width 15 height 15
click at [481, 518] on p "Related Field" at bounding box center [485, 513] width 74 height 12
click at [615, 455] on p "Choose related model" at bounding box center [602, 451] width 88 height 24
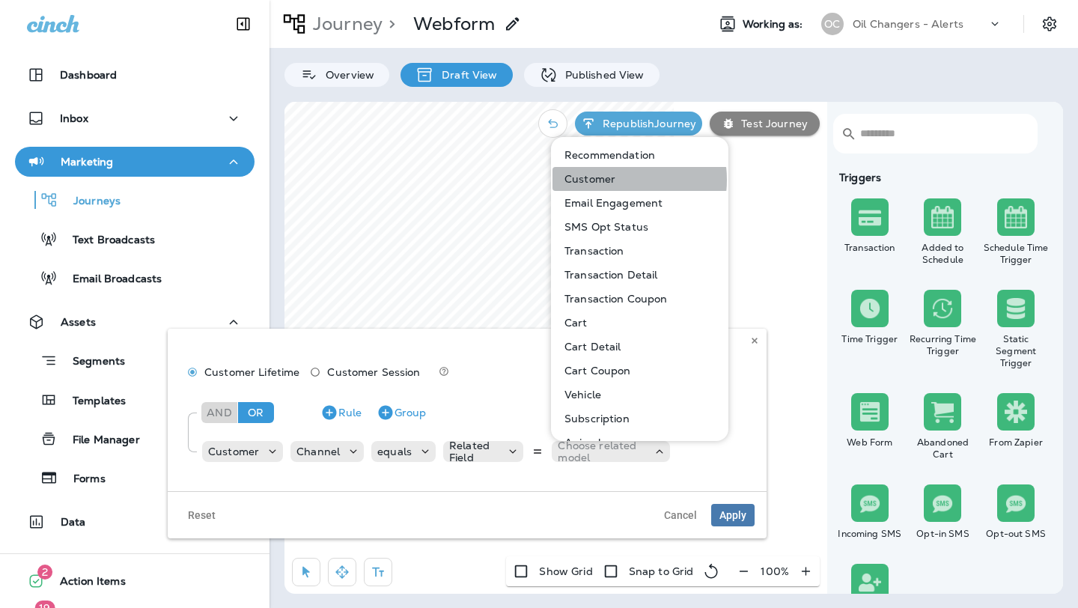
click at [610, 180] on p "Customer" at bounding box center [586, 179] width 57 height 12
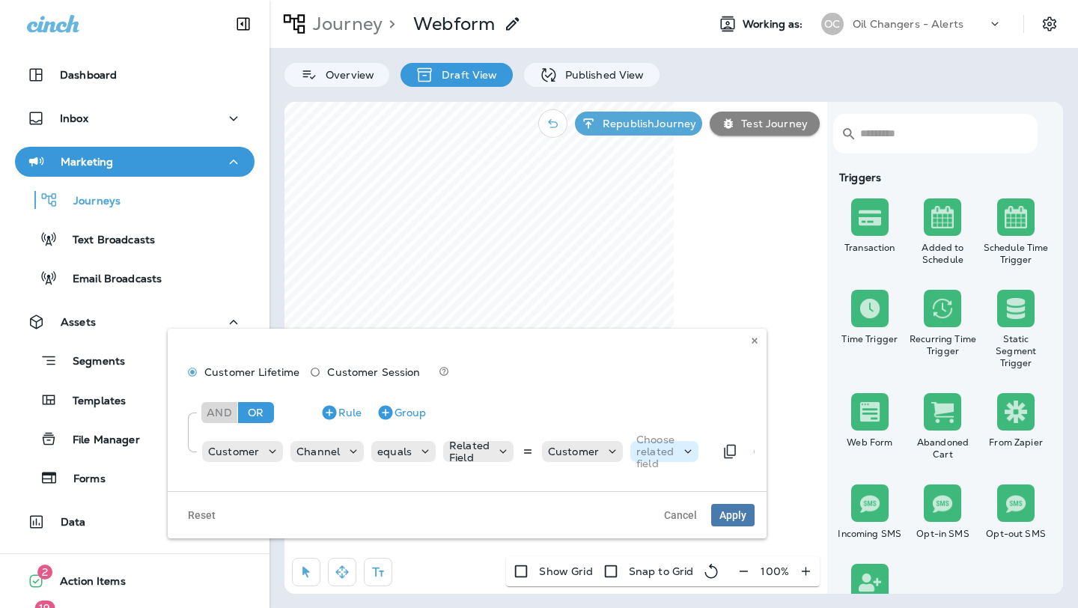
click at [671, 453] on div "Choose related field" at bounding box center [655, 451] width 50 height 36
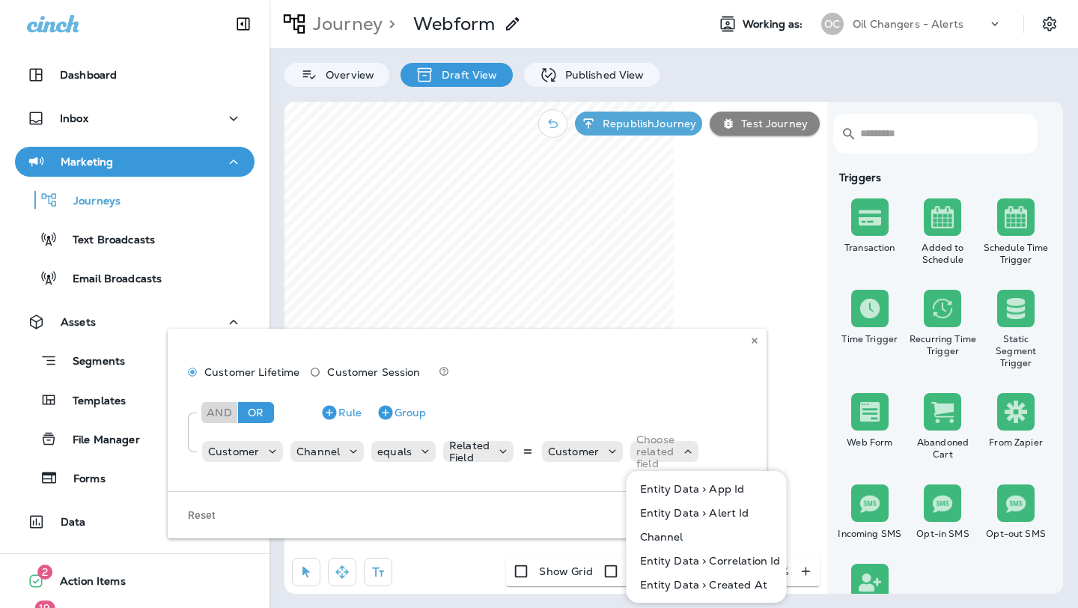
click at [675, 537] on p "Channel" at bounding box center [658, 537] width 49 height 12
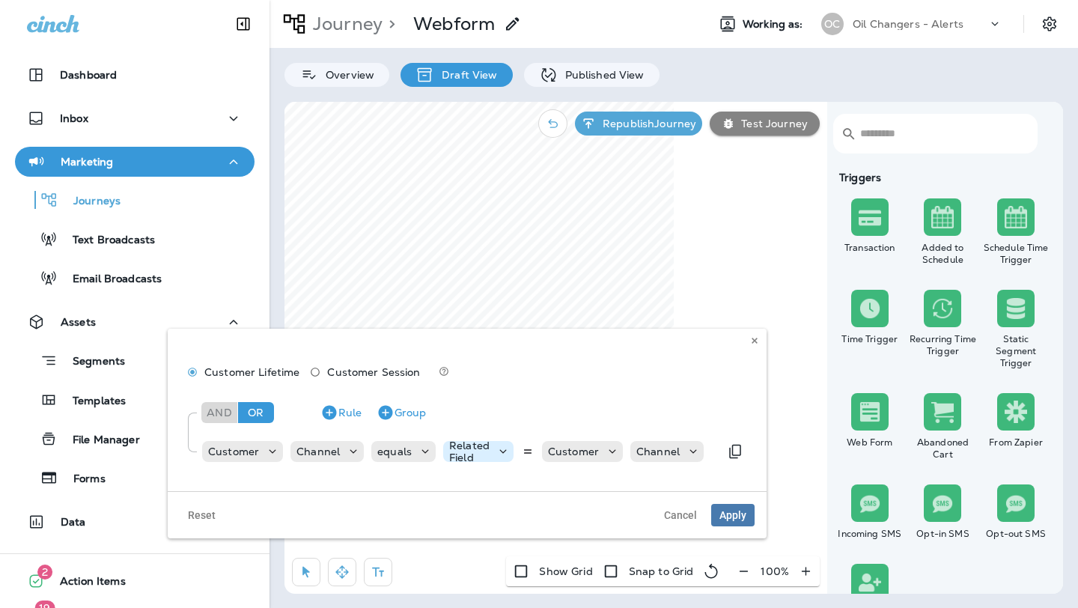
click at [502, 454] on icon at bounding box center [503, 451] width 15 height 15
click at [499, 451] on icon at bounding box center [503, 451] width 15 height 15
click at [499, 487] on button "Text" at bounding box center [485, 489] width 86 height 24
click at [541, 451] on input "text" at bounding box center [598, 451] width 150 height 19
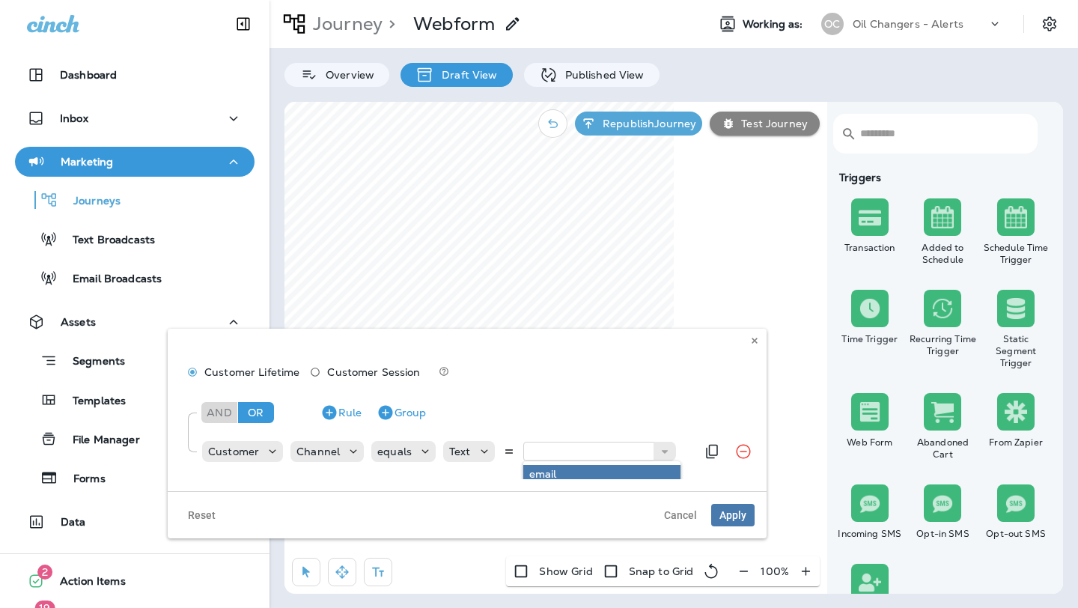
type input "*****"
click at [561, 474] on div "And Or Rule Group Customer Channel equals Text ***** email" at bounding box center [467, 433] width 575 height 91
click at [529, 454] on input "*****" at bounding box center [598, 451] width 150 height 19
click at [526, 449] on input "*****" at bounding box center [598, 451] width 150 height 19
click at [734, 517] on span "Apply" at bounding box center [732, 515] width 27 height 10
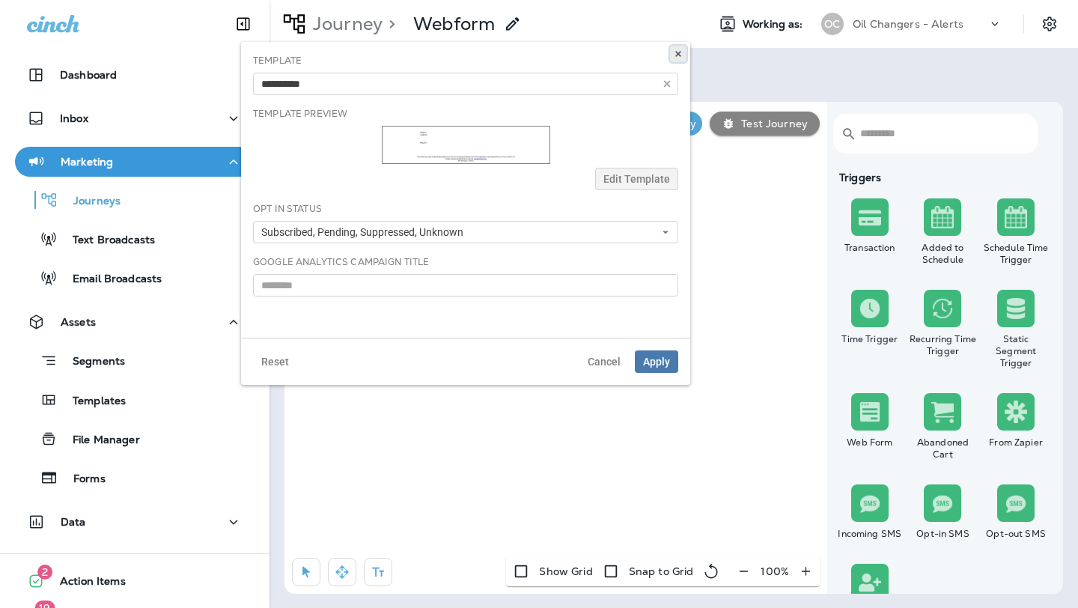
click at [675, 52] on icon at bounding box center [678, 53] width 9 height 9
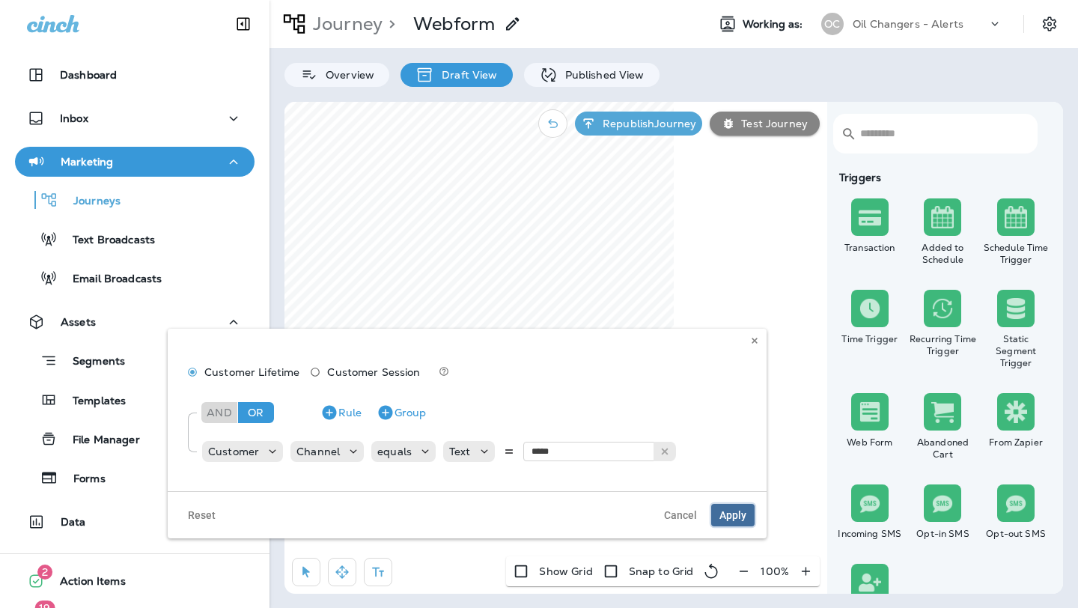
click at [724, 516] on span "Apply" at bounding box center [732, 515] width 27 height 10
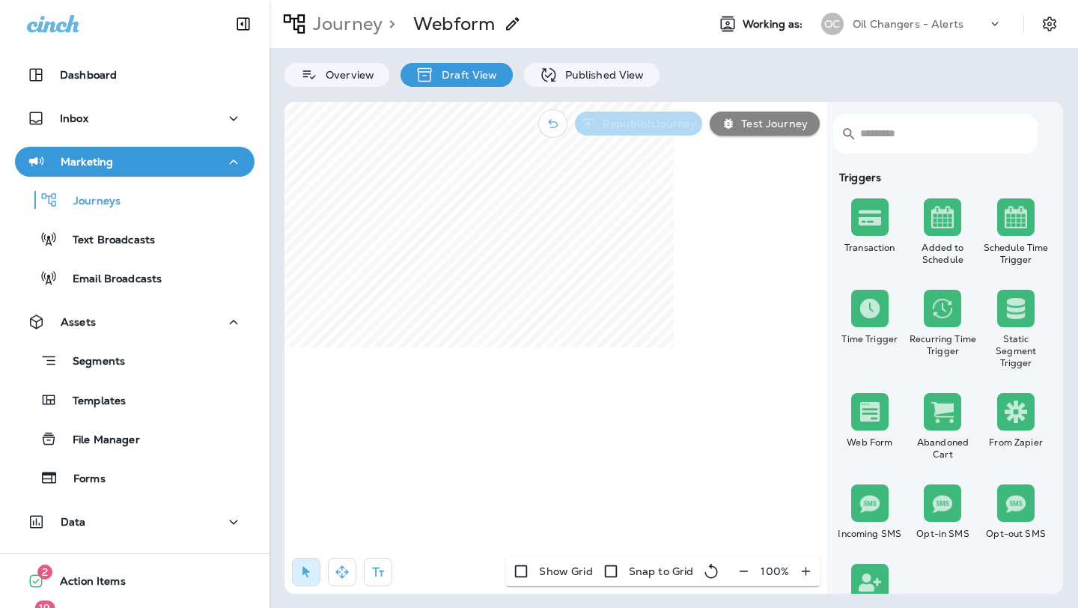
click at [648, 119] on p "Republish Journey" at bounding box center [647, 124] width 100 height 12
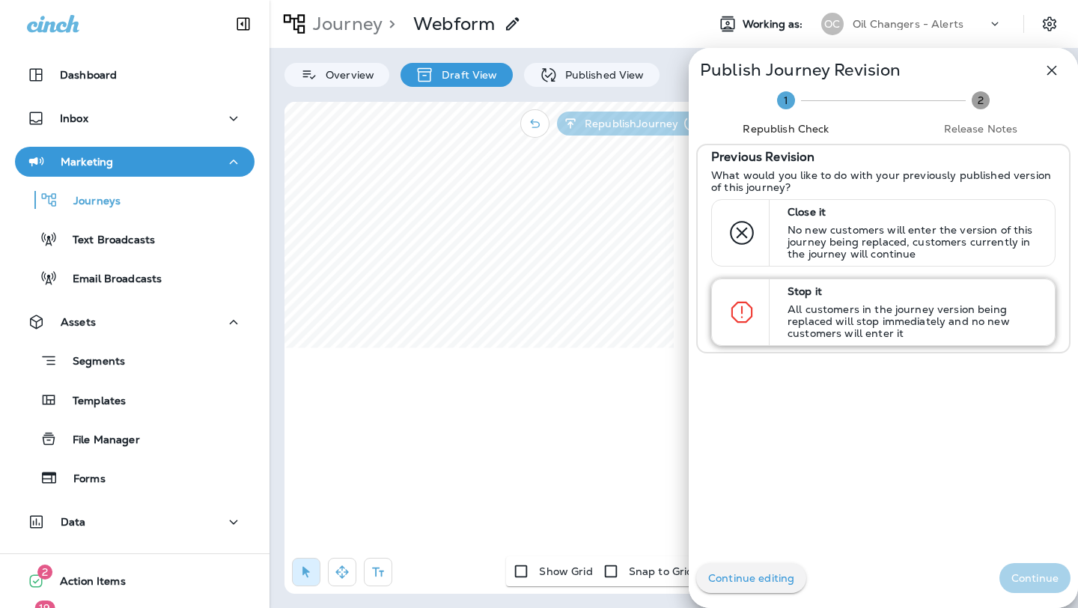
click at [886, 303] on p "All customers in the journey version being replaced will stop immediately and n…" at bounding box center [915, 321] width 254 height 36
click at [1043, 590] on button "Continue" at bounding box center [1034, 578] width 71 height 30
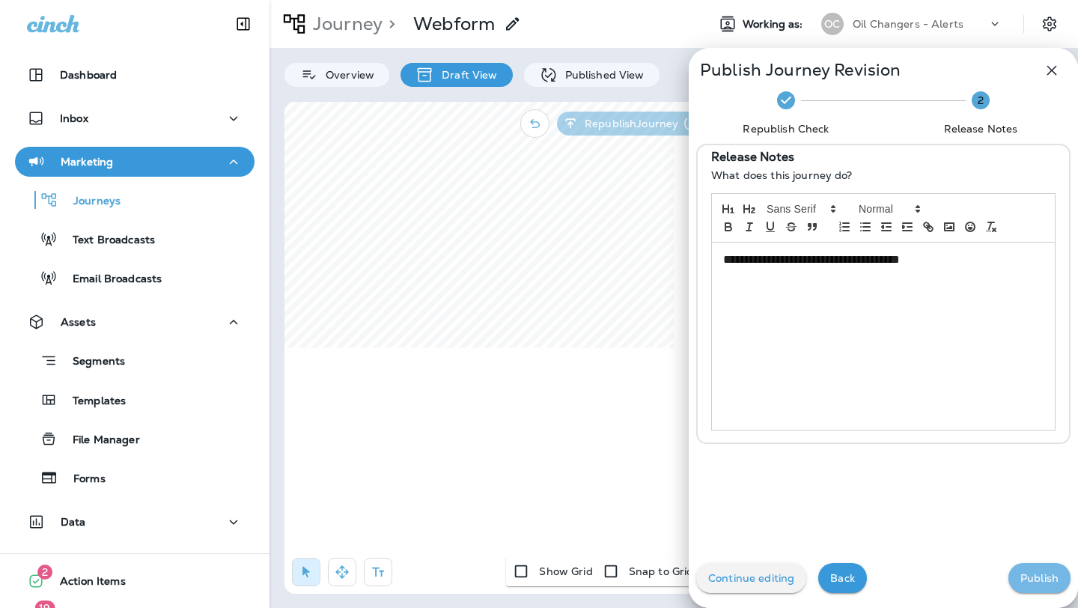
click at [1027, 581] on p "Publish" at bounding box center [1039, 578] width 38 height 12
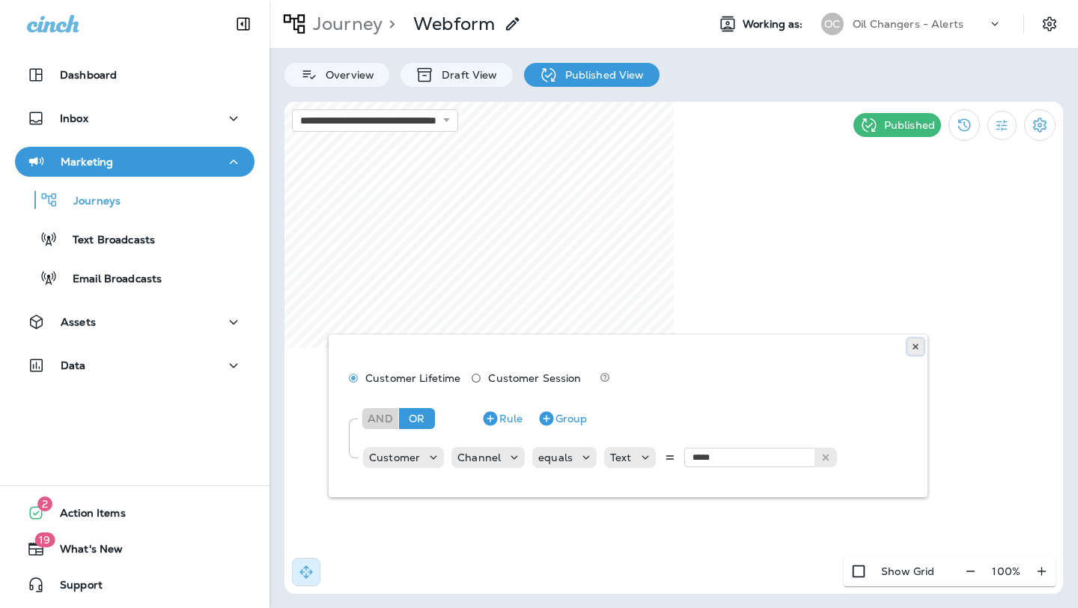
click at [914, 345] on use at bounding box center [915, 347] width 5 height 6
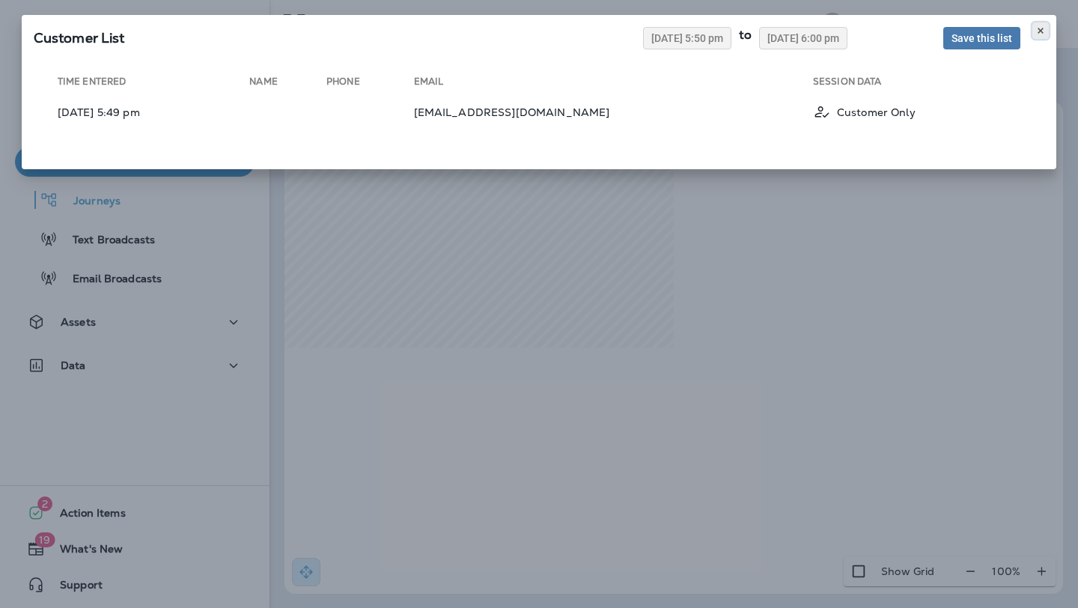
click at [1042, 35] on button at bounding box center [1040, 30] width 16 height 16
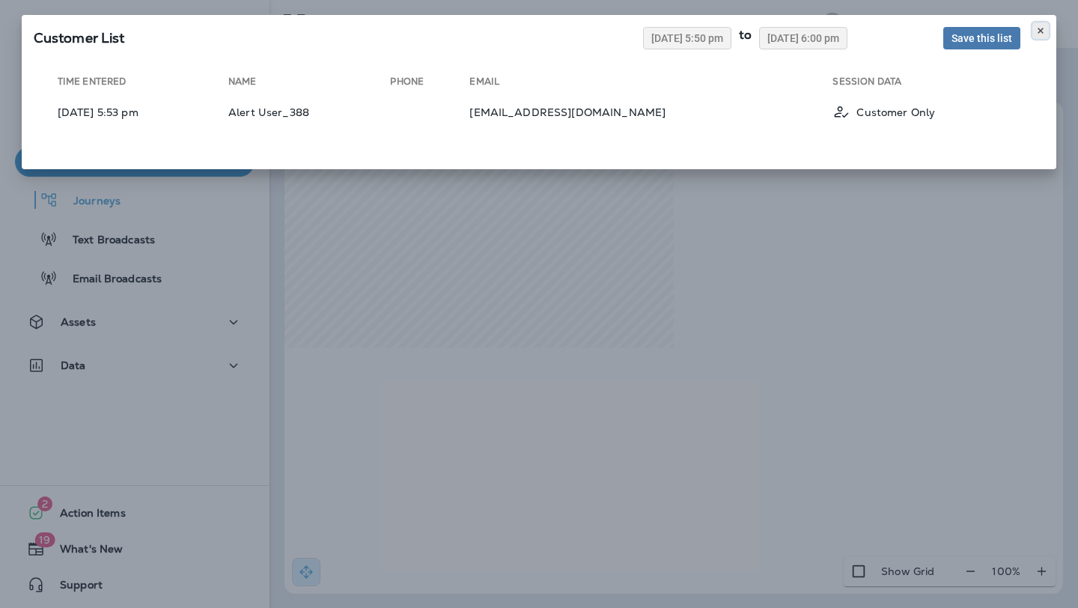
click at [1038, 34] on icon at bounding box center [1040, 30] width 9 height 9
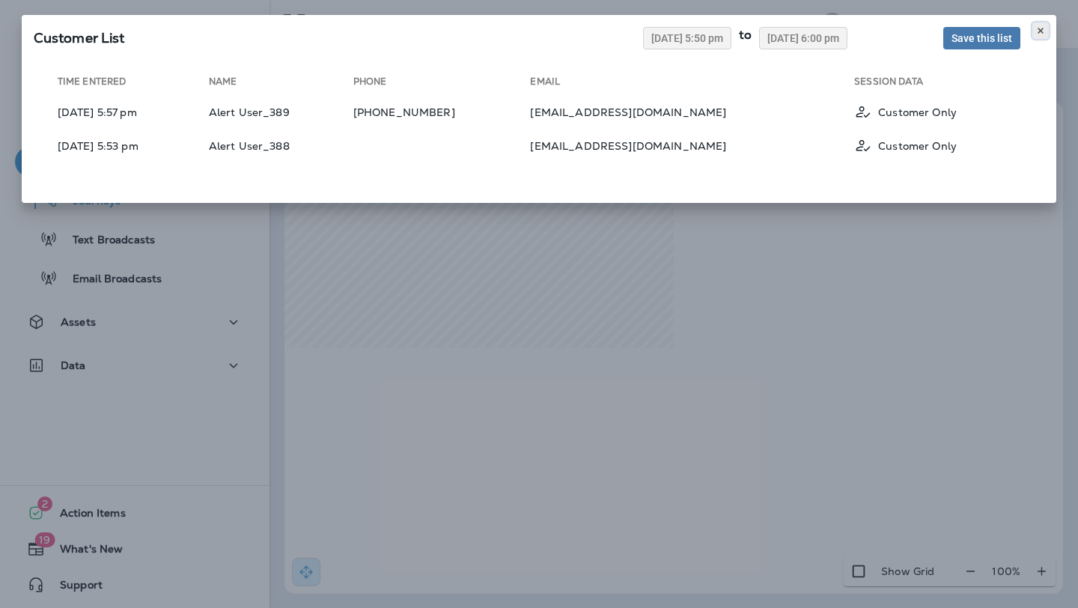
click at [1043, 25] on button at bounding box center [1040, 30] width 16 height 16
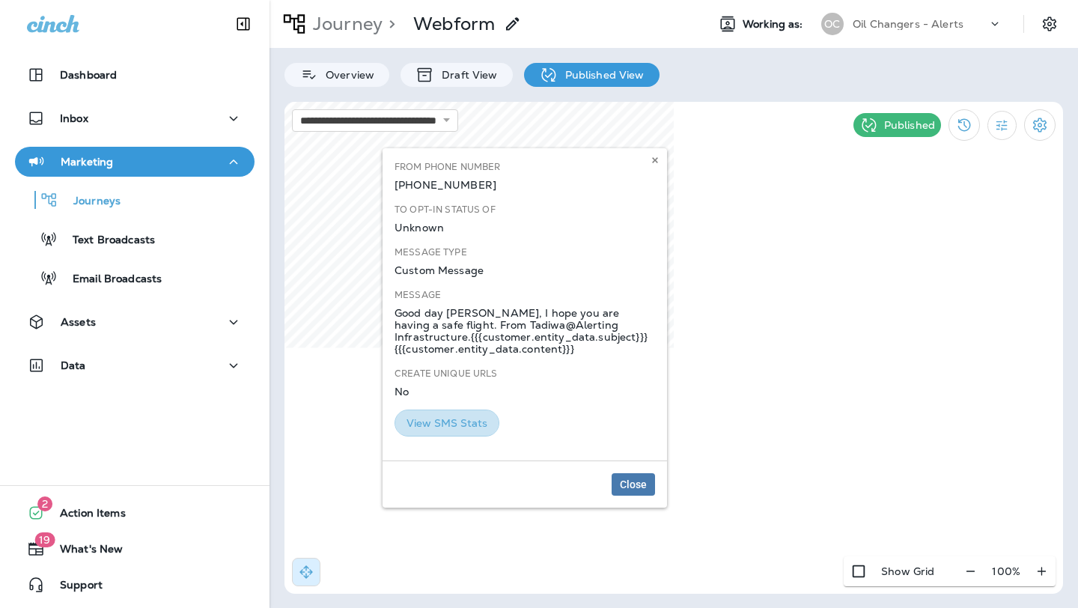
click at [481, 422] on button "View SMS Stats" at bounding box center [447, 424] width 105 height 28
select select "*"
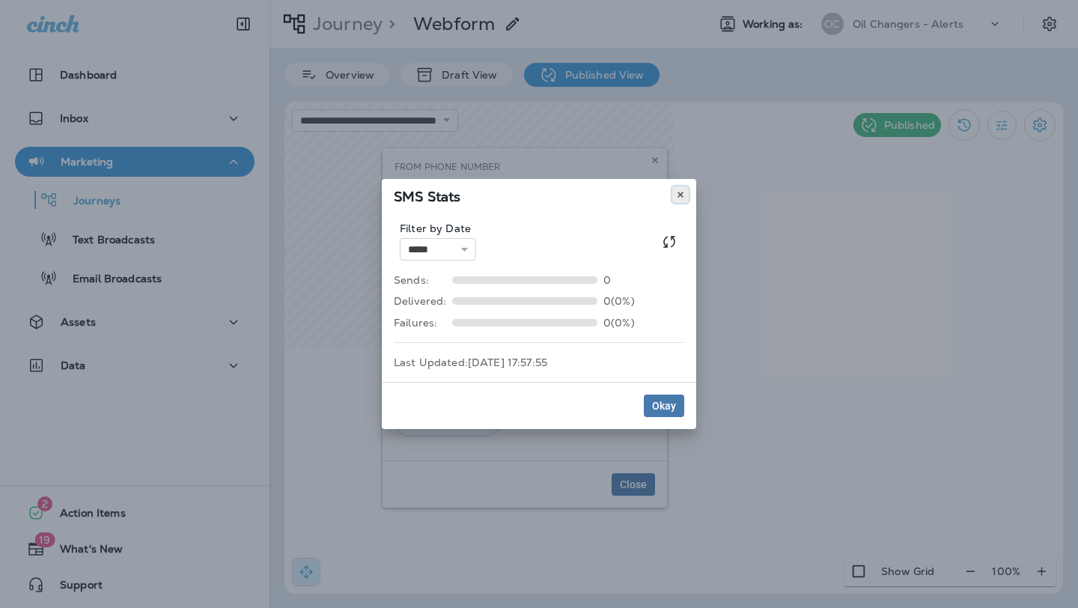
click at [684, 190] on icon at bounding box center [680, 194] width 9 height 9
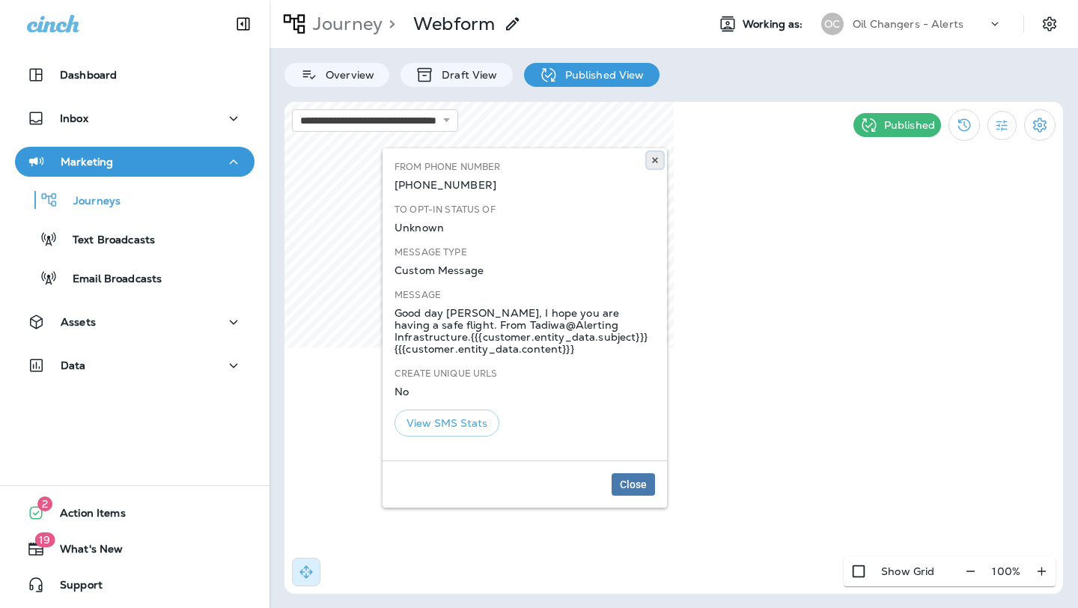
click at [657, 163] on icon at bounding box center [655, 160] width 9 height 9
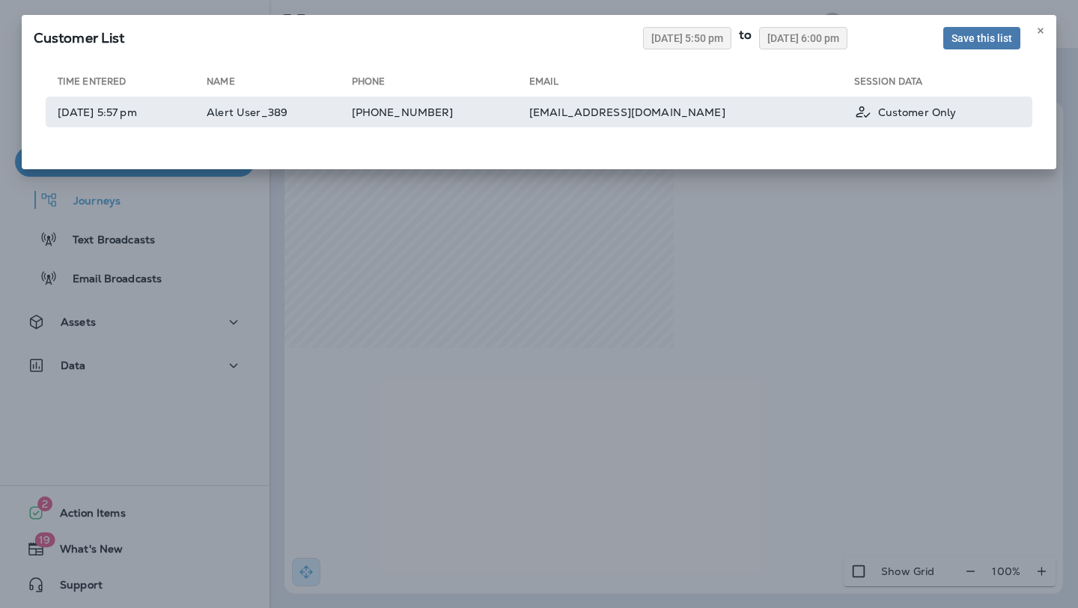
click at [749, 122] on td "[EMAIL_ADDRESS][DOMAIN_NAME]" at bounding box center [691, 112] width 325 height 31
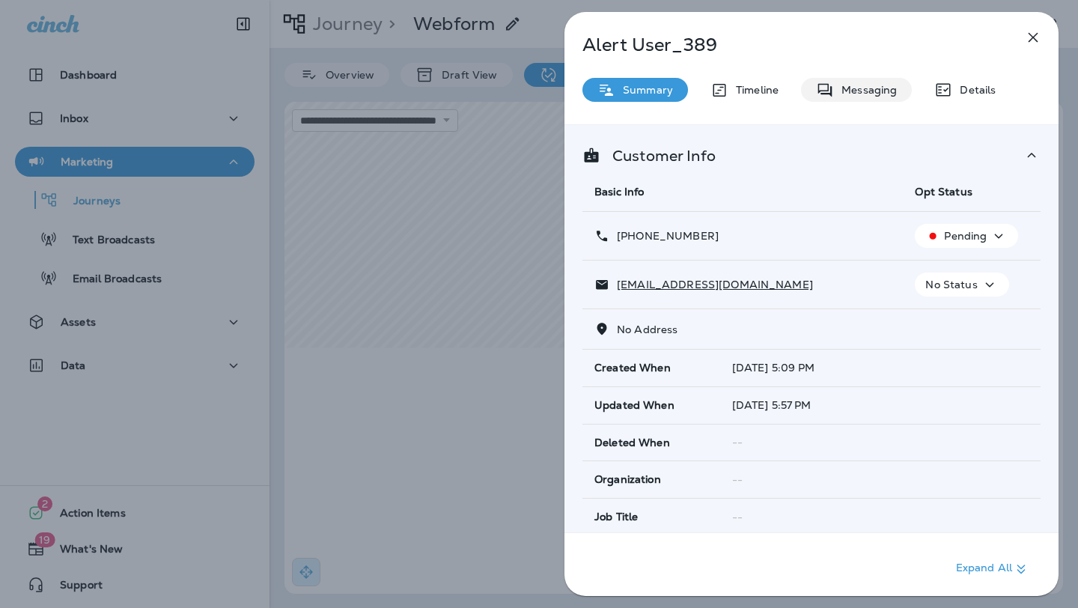
click at [841, 85] on p "Messaging" at bounding box center [865, 90] width 63 height 12
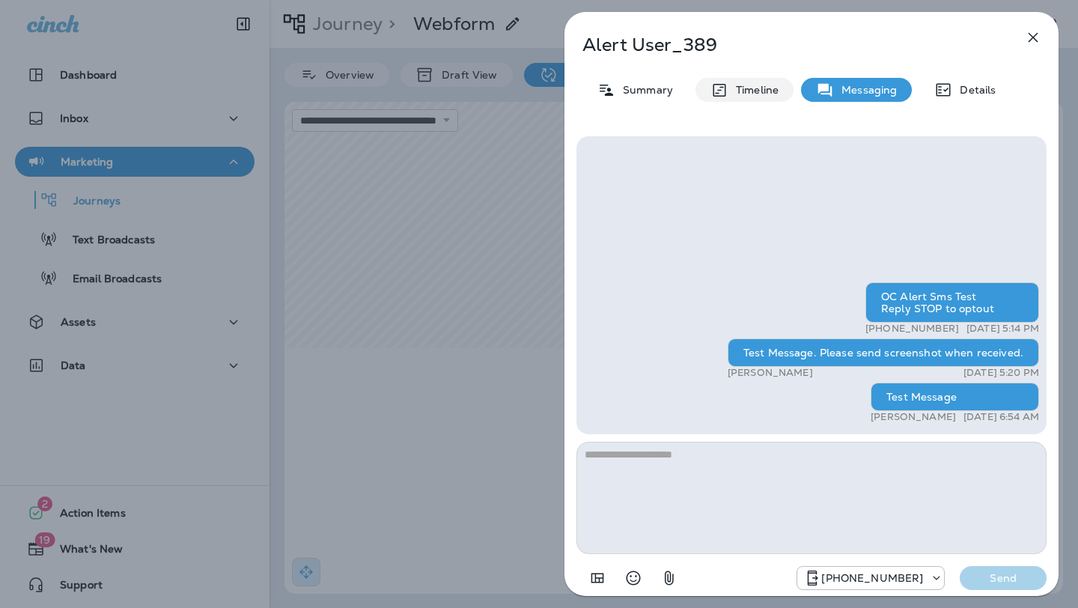
click at [765, 84] on p "Timeline" at bounding box center [753, 90] width 50 height 12
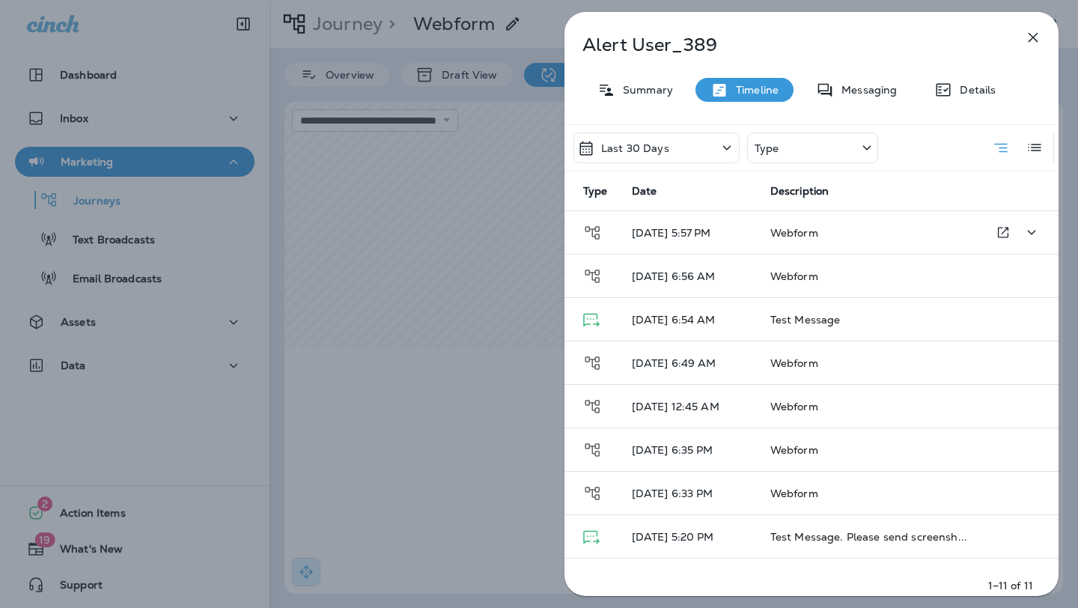
click at [738, 235] on p "[DATE] 5:57 PM" at bounding box center [689, 233] width 115 height 12
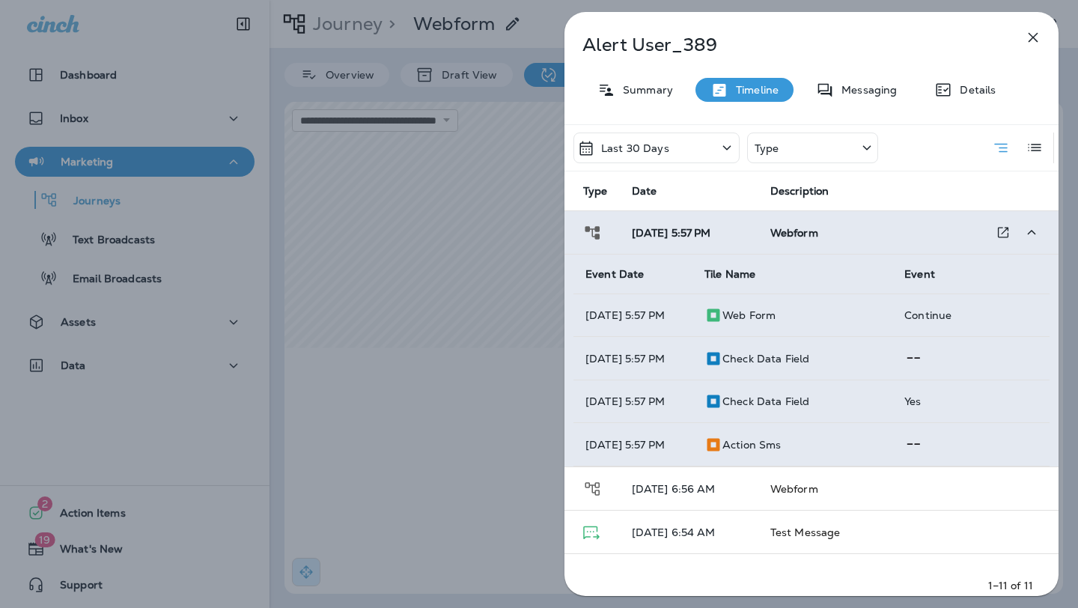
scroll to position [2, 0]
click at [757, 443] on p "action sms" at bounding box center [751, 442] width 58 height 12
click at [840, 85] on p "Messaging" at bounding box center [865, 90] width 63 height 12
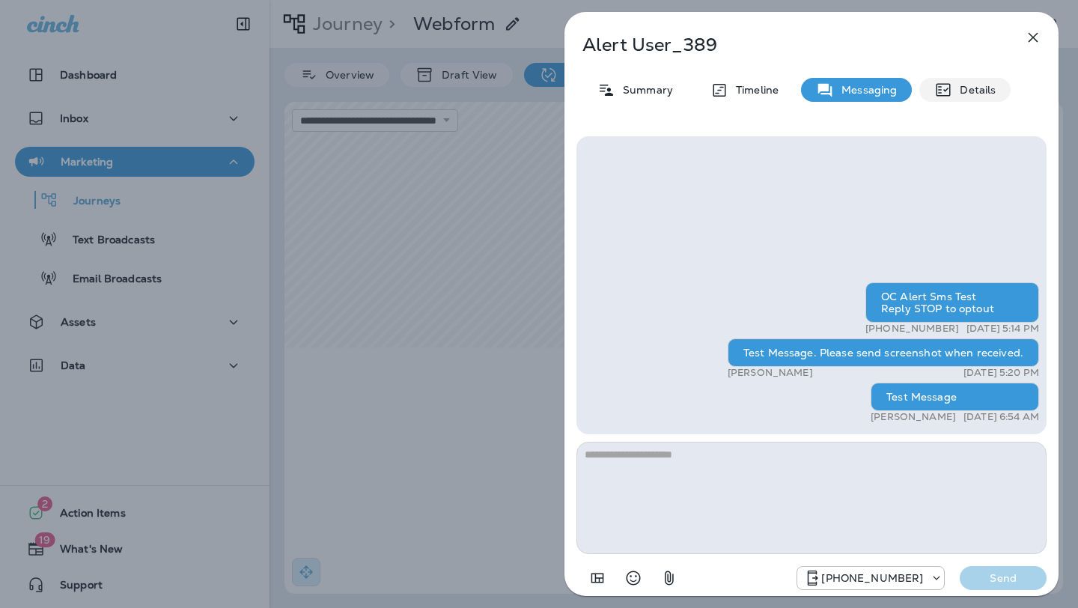
click at [959, 93] on p "Details" at bounding box center [973, 90] width 43 height 12
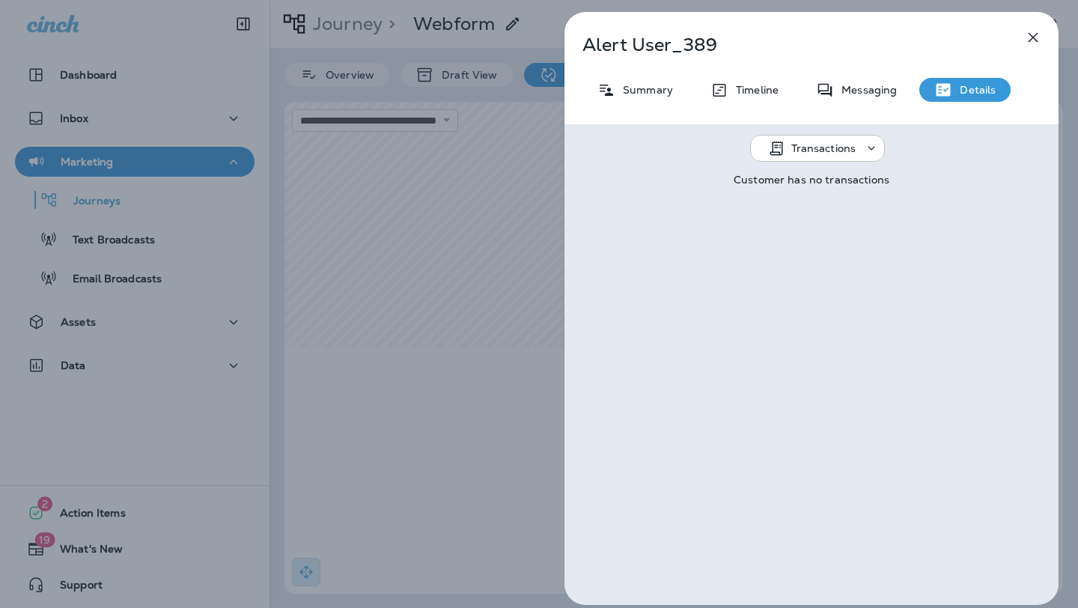
click at [636, 89] on p "Summary" at bounding box center [644, 90] width 58 height 12
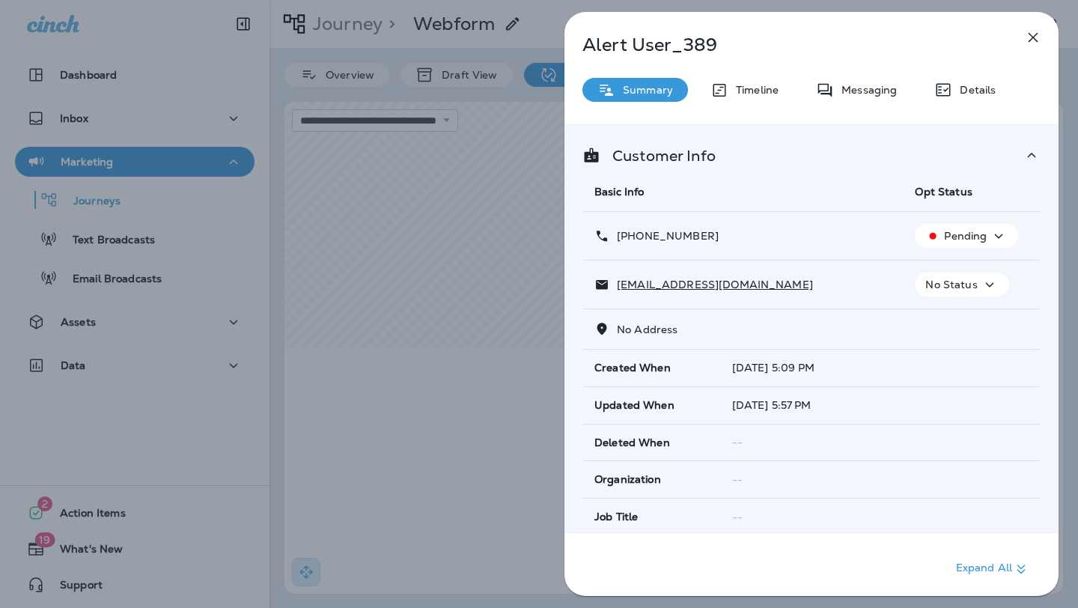
click at [1036, 29] on icon "button" at bounding box center [1033, 37] width 18 height 18
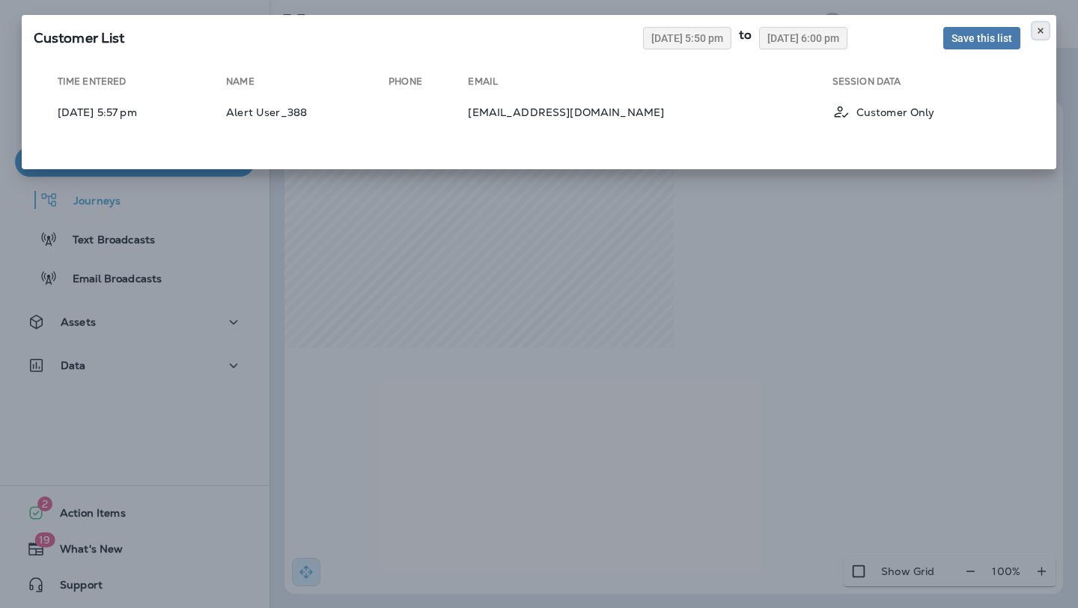
click at [1041, 26] on icon at bounding box center [1040, 30] width 9 height 9
click at [1037, 32] on icon at bounding box center [1040, 30] width 9 height 9
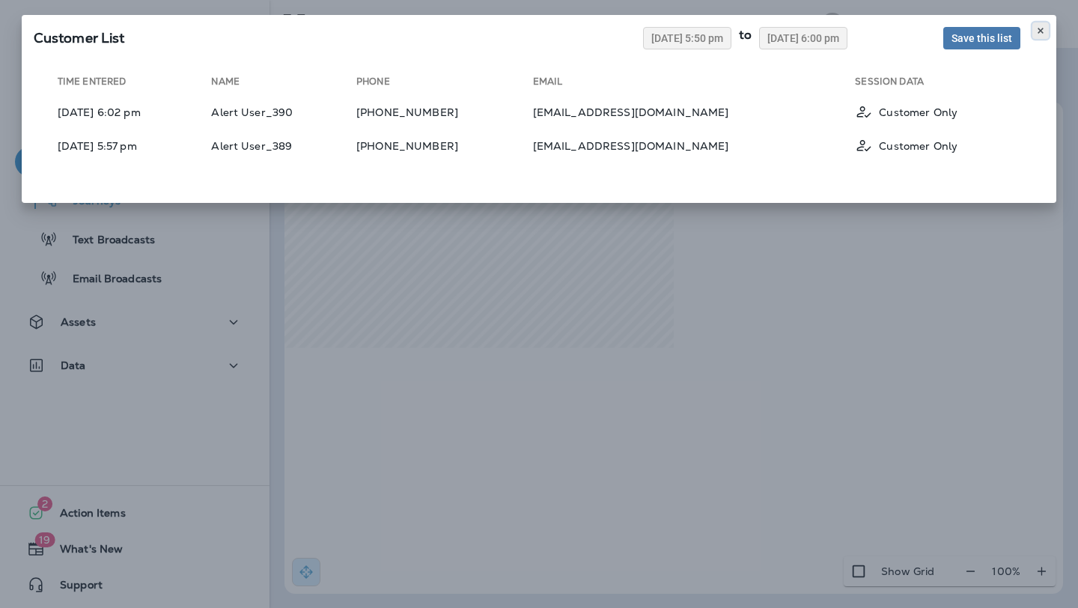
click at [1036, 31] on icon at bounding box center [1040, 30] width 9 height 9
click at [1038, 30] on icon at bounding box center [1040, 30] width 9 height 9
click at [1042, 32] on use at bounding box center [1040, 31] width 5 height 6
click at [1038, 28] on use at bounding box center [1040, 31] width 5 height 6
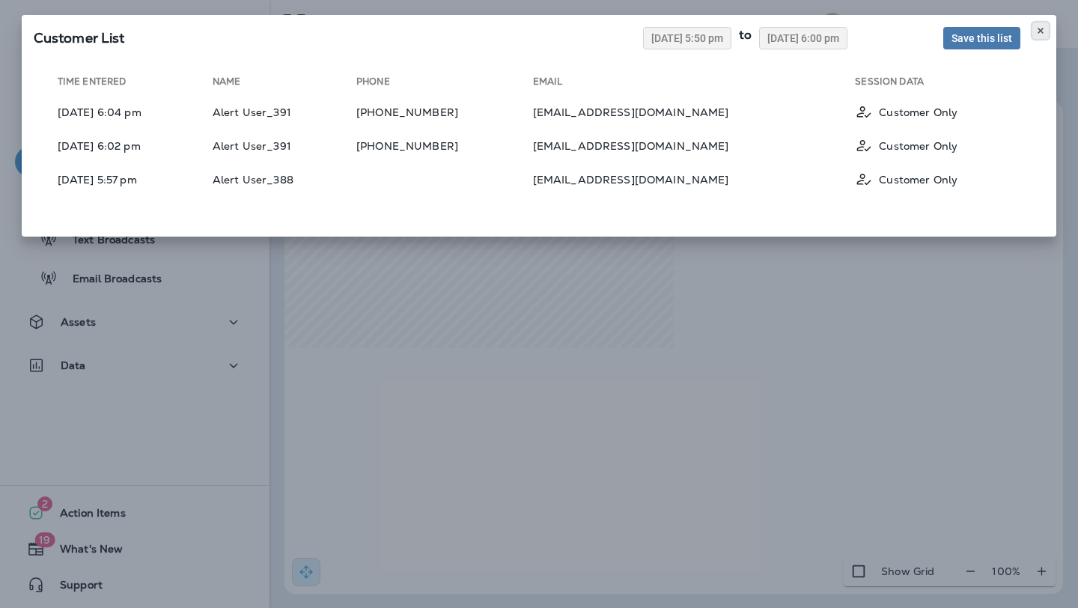
click at [1039, 26] on icon at bounding box center [1040, 30] width 9 height 9
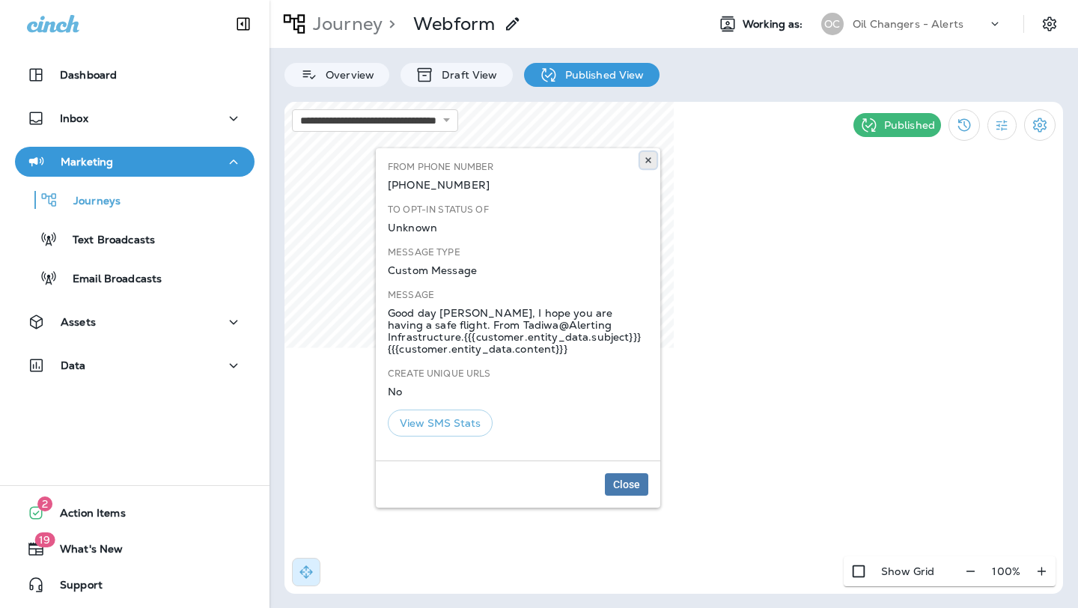
click at [651, 164] on icon at bounding box center [648, 160] width 9 height 9
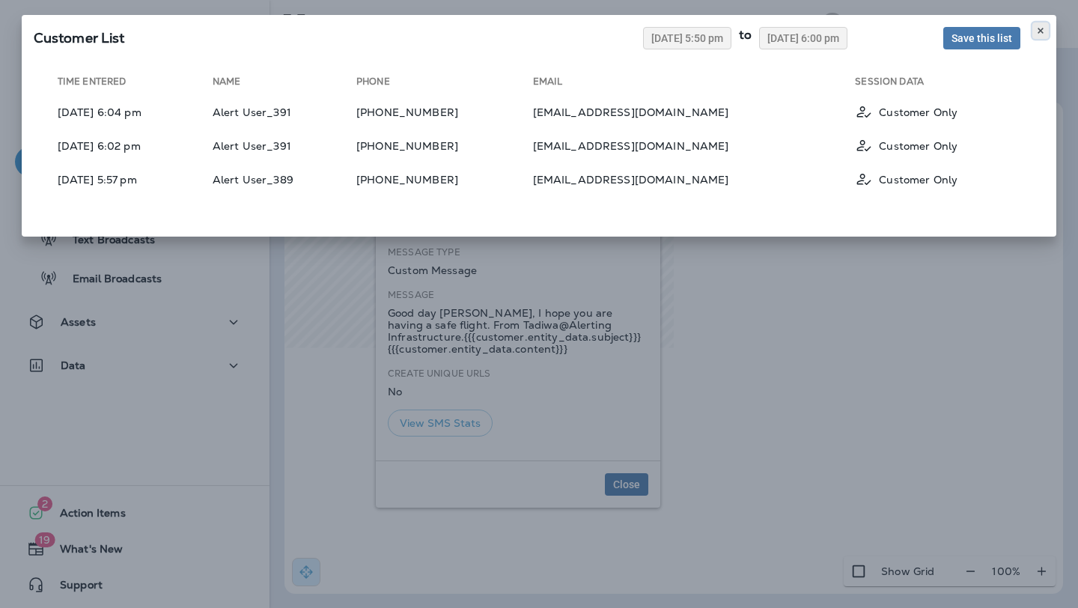
click at [1041, 26] on icon at bounding box center [1040, 30] width 9 height 9
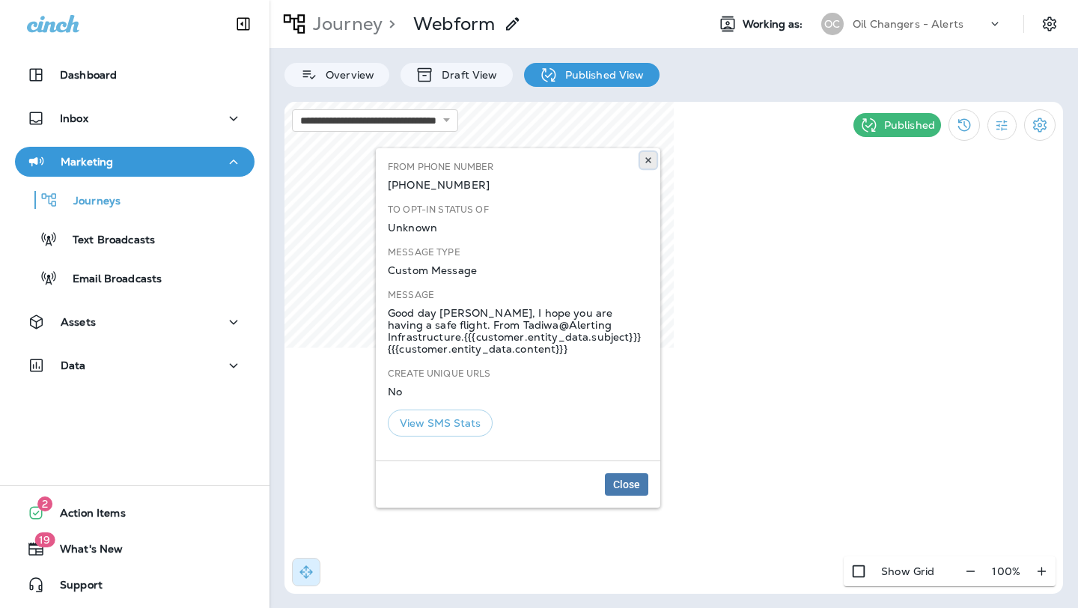
click at [644, 157] on icon at bounding box center [648, 160] width 9 height 9
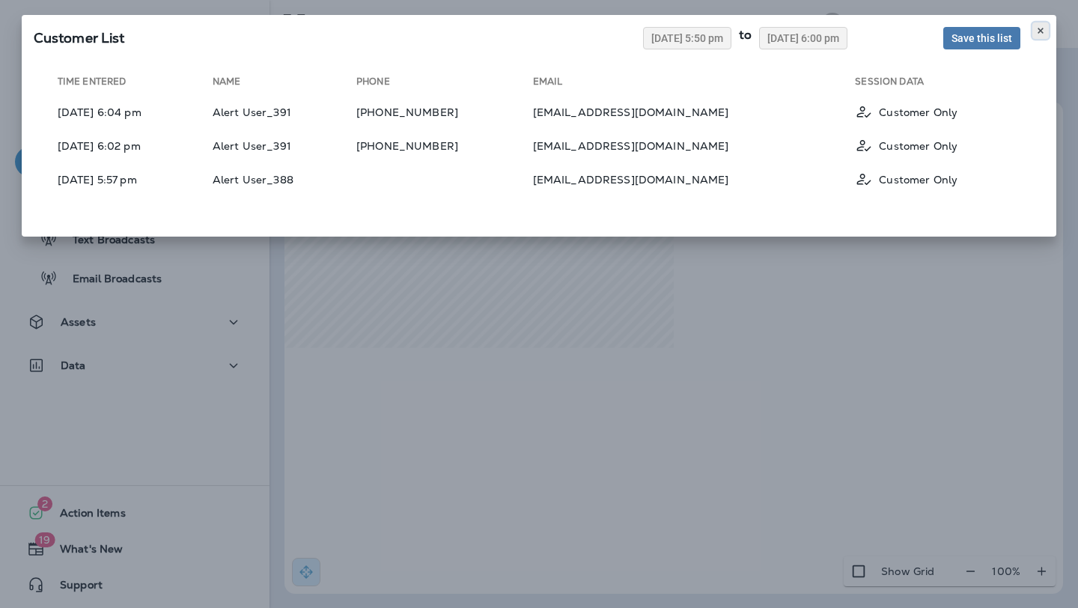
click at [1039, 28] on icon at bounding box center [1040, 30] width 9 height 9
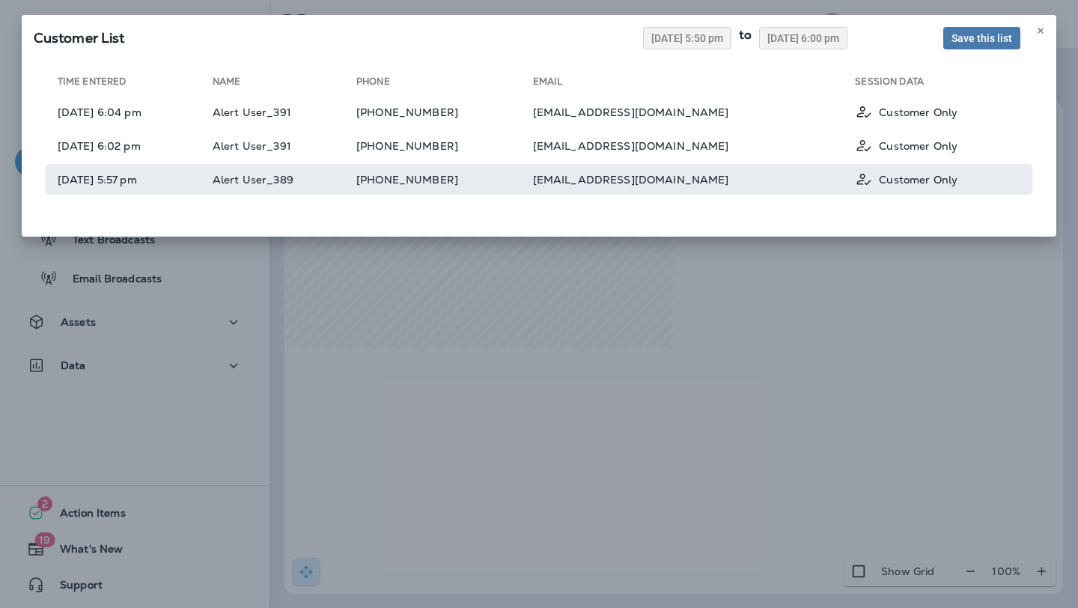
click at [525, 171] on td "[PHONE_NUMBER]" at bounding box center [444, 179] width 177 height 31
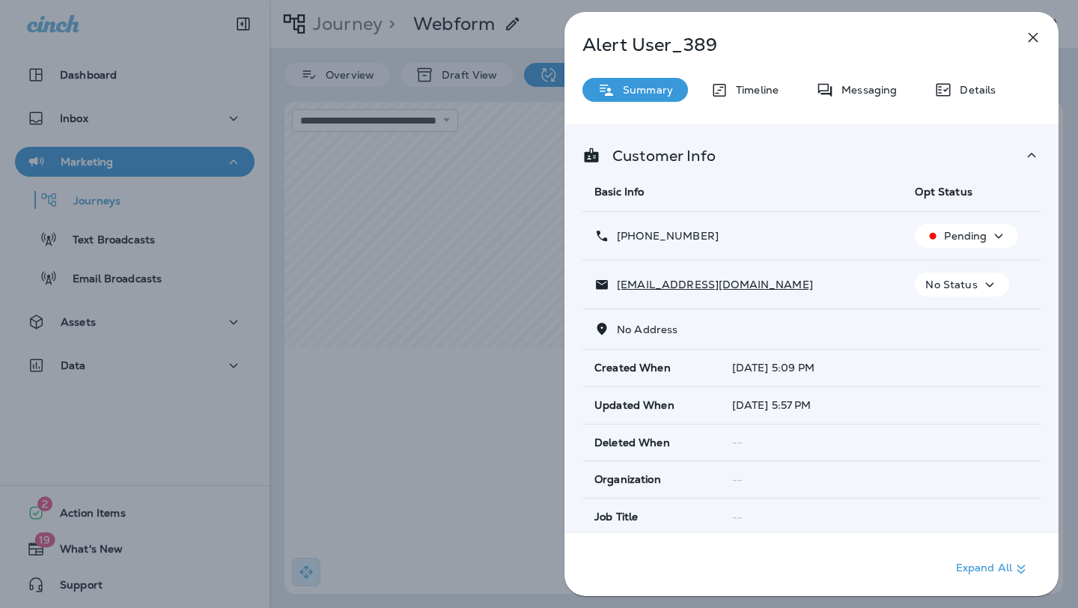
click at [990, 235] on icon "button" at bounding box center [999, 236] width 18 height 19
click at [1036, 34] on icon "button" at bounding box center [1034, 38] width 10 height 10
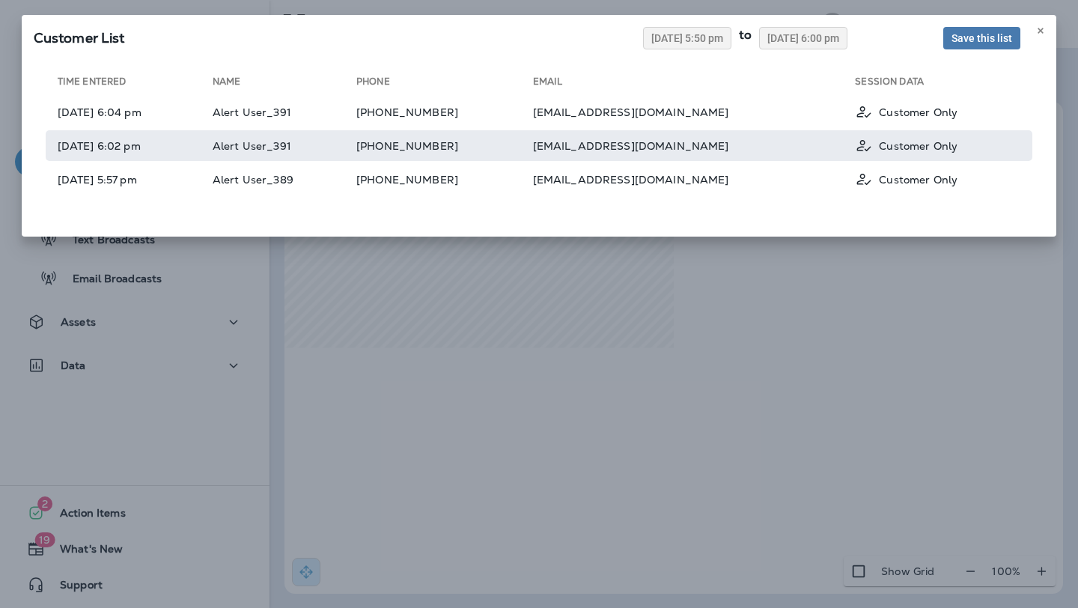
click at [326, 143] on td "Alert User_391" at bounding box center [285, 145] width 144 height 31
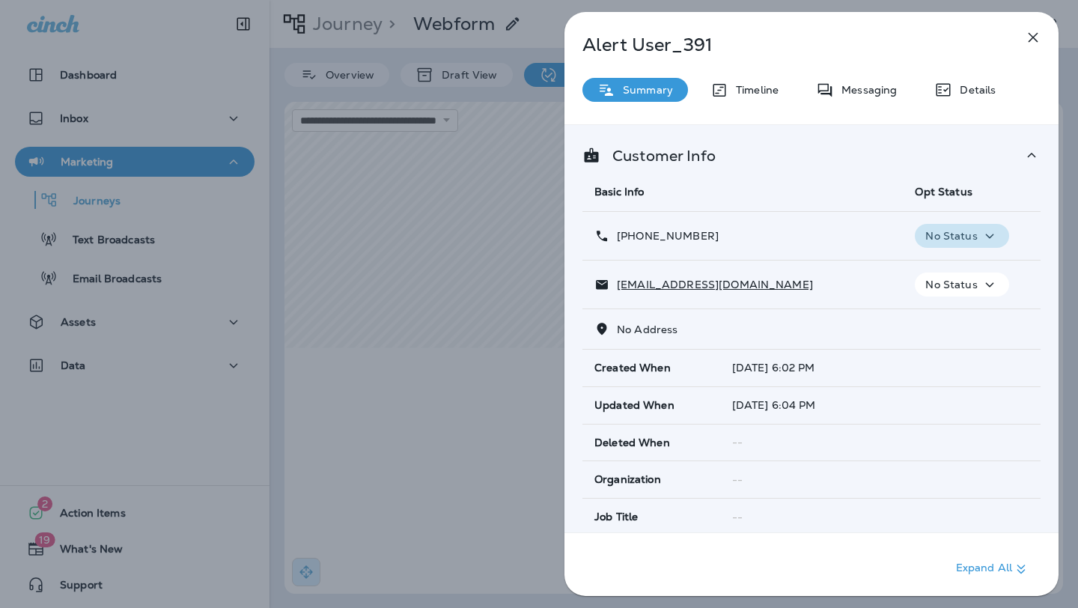
click at [997, 232] on div "No Status" at bounding box center [962, 236] width 82 height 19
click at [1027, 227] on td "No Status" at bounding box center [972, 236] width 138 height 49
click at [1053, 237] on div "Customer Info Basic Info Opt Status [PHONE_NUMBER] No Status [EMAIL_ADDRESS][DO…" at bounding box center [811, 350] width 494 height 451
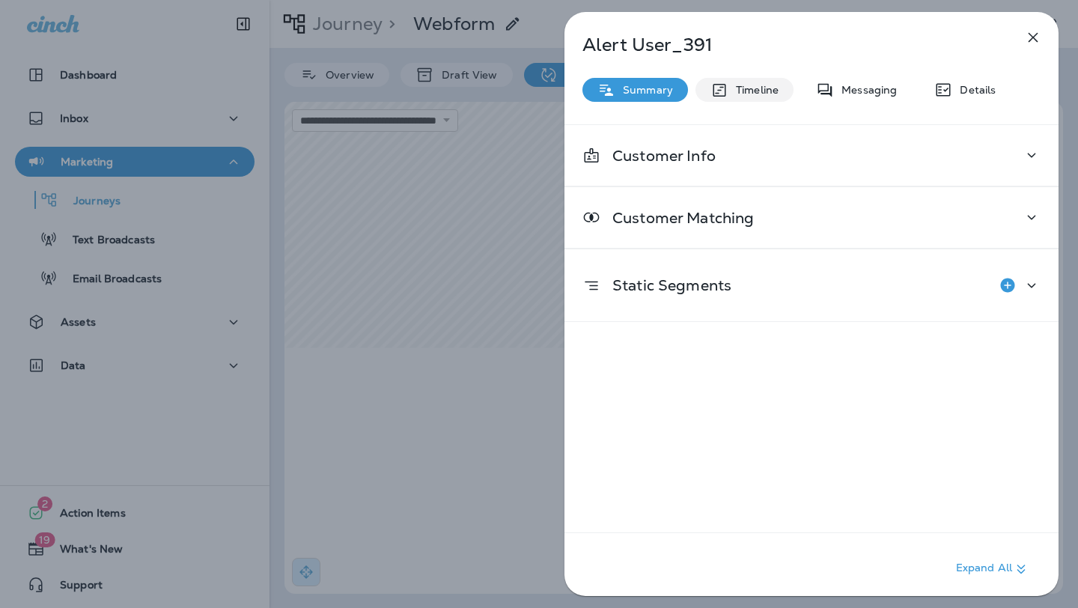
click at [740, 92] on p "Timeline" at bounding box center [753, 90] width 50 height 12
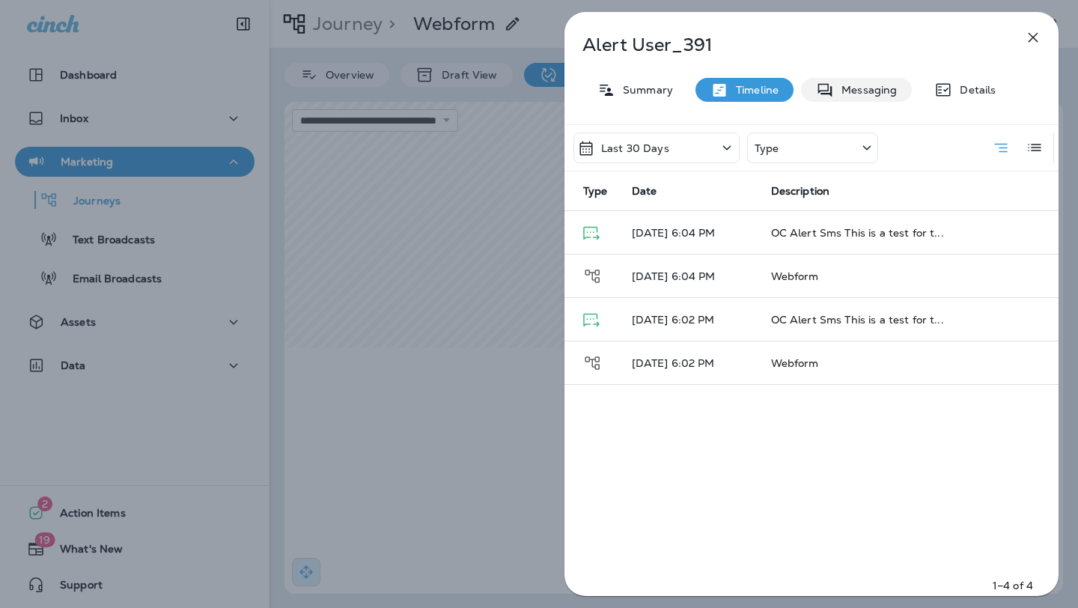
click at [853, 93] on p "Messaging" at bounding box center [865, 90] width 63 height 12
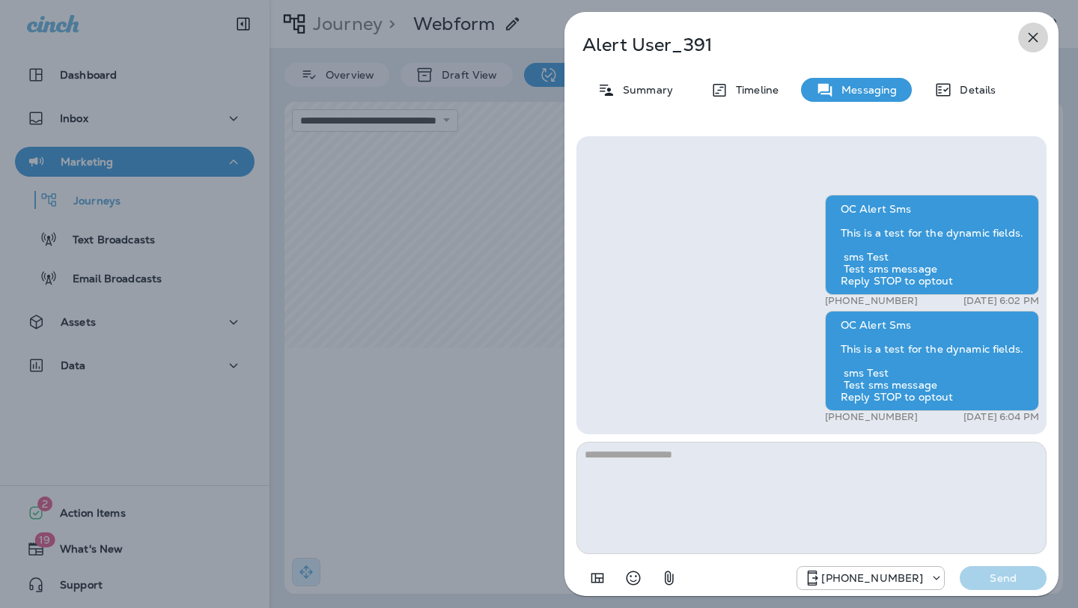
click at [1026, 36] on icon "button" at bounding box center [1033, 37] width 18 height 18
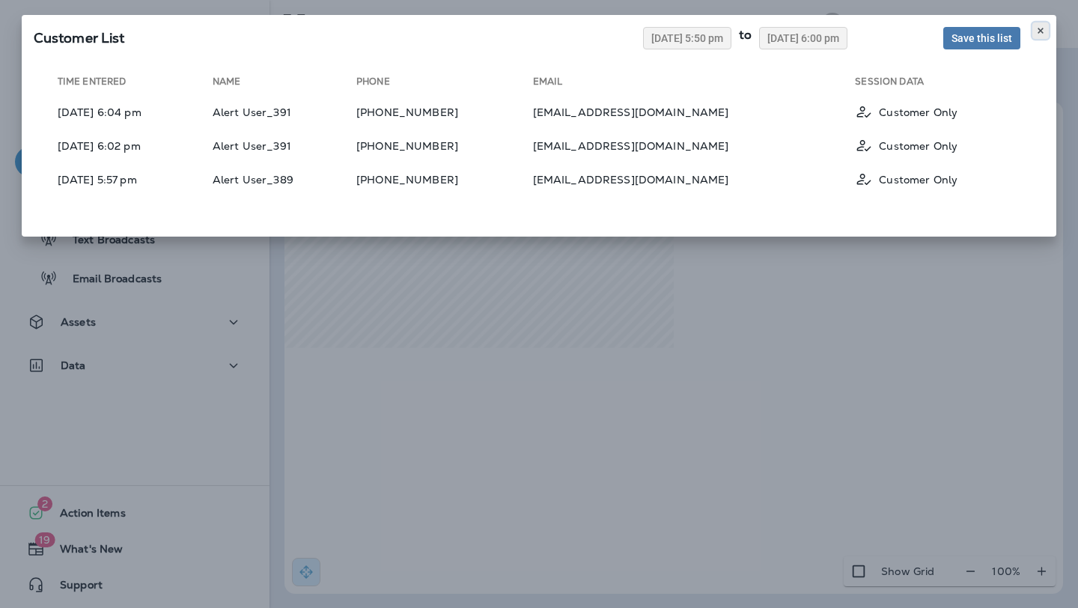
click at [1047, 30] on button at bounding box center [1040, 30] width 16 height 16
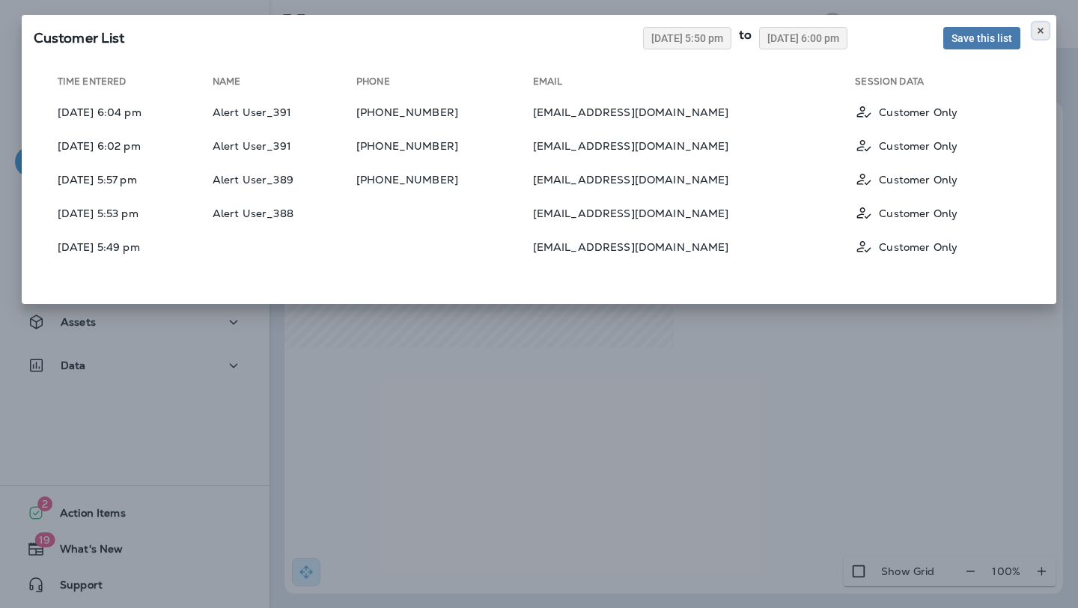
click at [1041, 36] on button at bounding box center [1040, 30] width 16 height 16
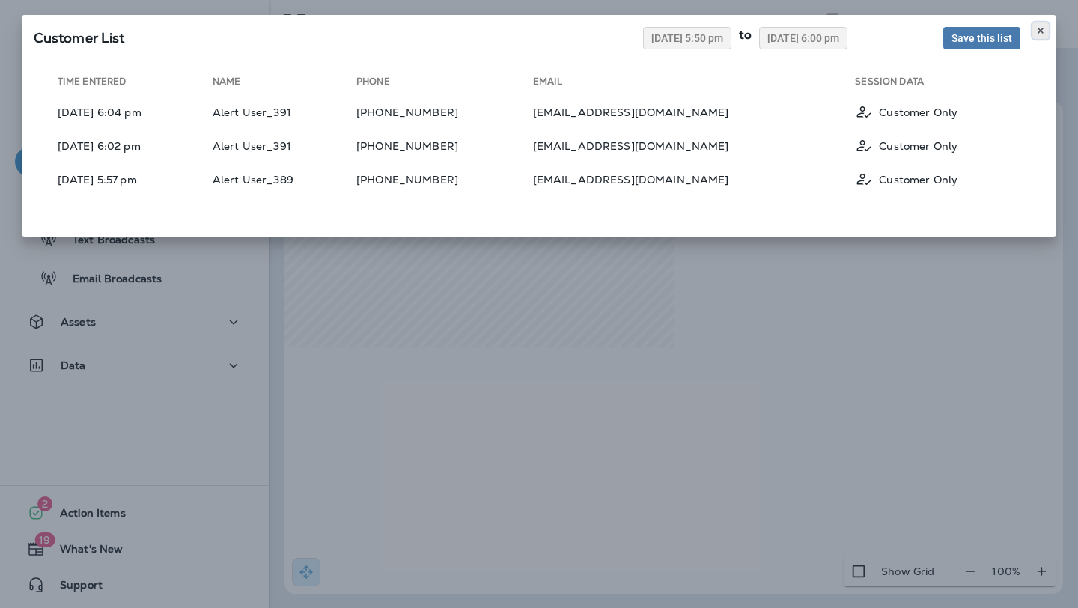
click at [1041, 34] on icon at bounding box center [1040, 30] width 9 height 9
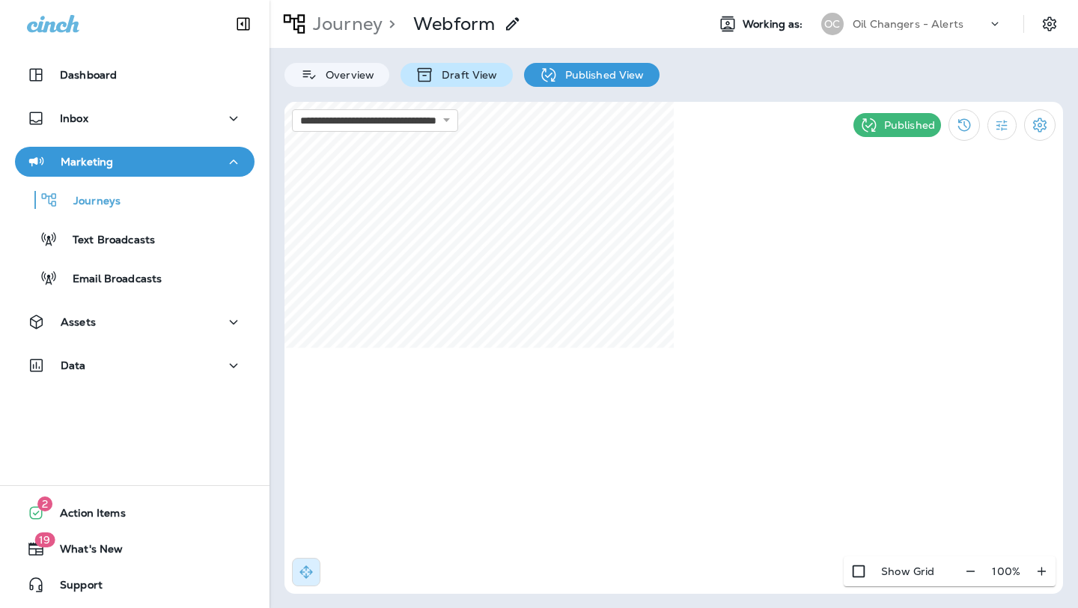
click at [444, 76] on p "Draft View" at bounding box center [465, 75] width 63 height 12
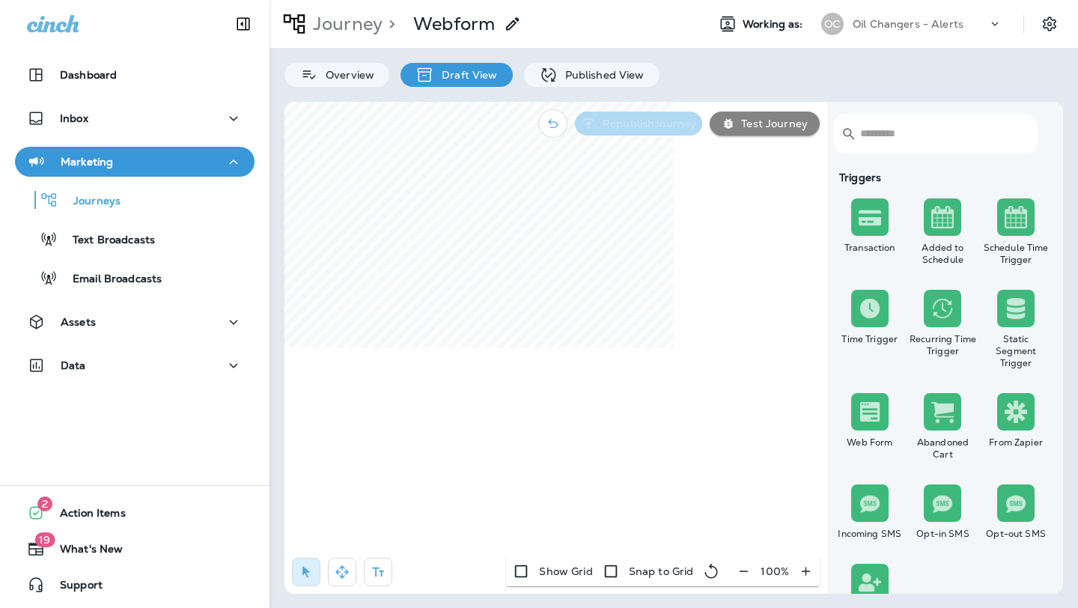
click at [656, 125] on p "Republish Journey" at bounding box center [647, 124] width 100 height 12
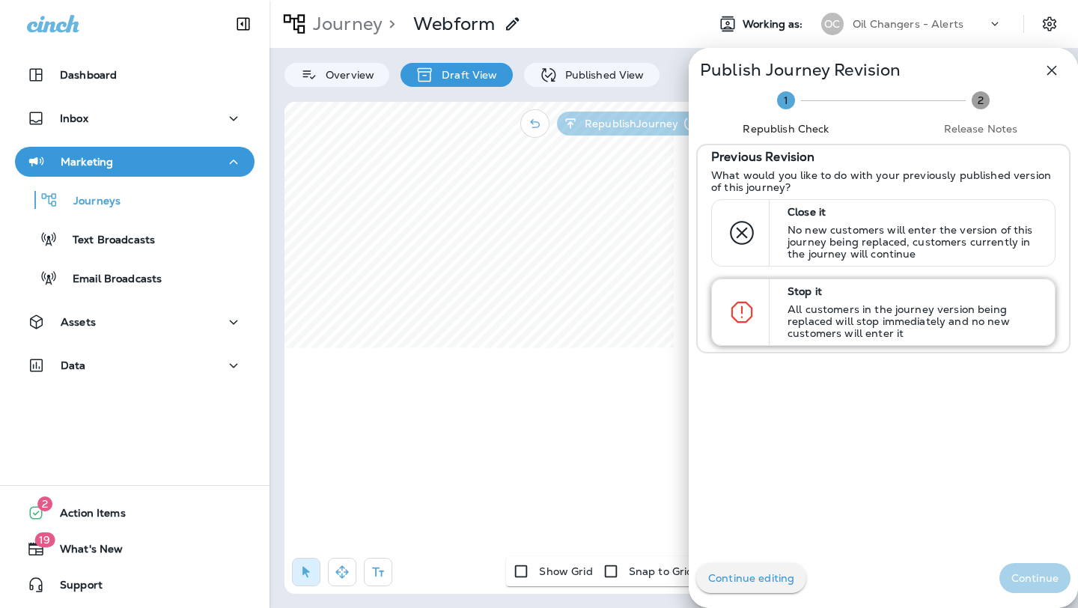
click at [782, 296] on div "Stop it All customers in the journey version being replaced will stop immediate…" at bounding box center [915, 312] width 266 height 66
click at [1026, 578] on p "Continue" at bounding box center [1034, 578] width 47 height 12
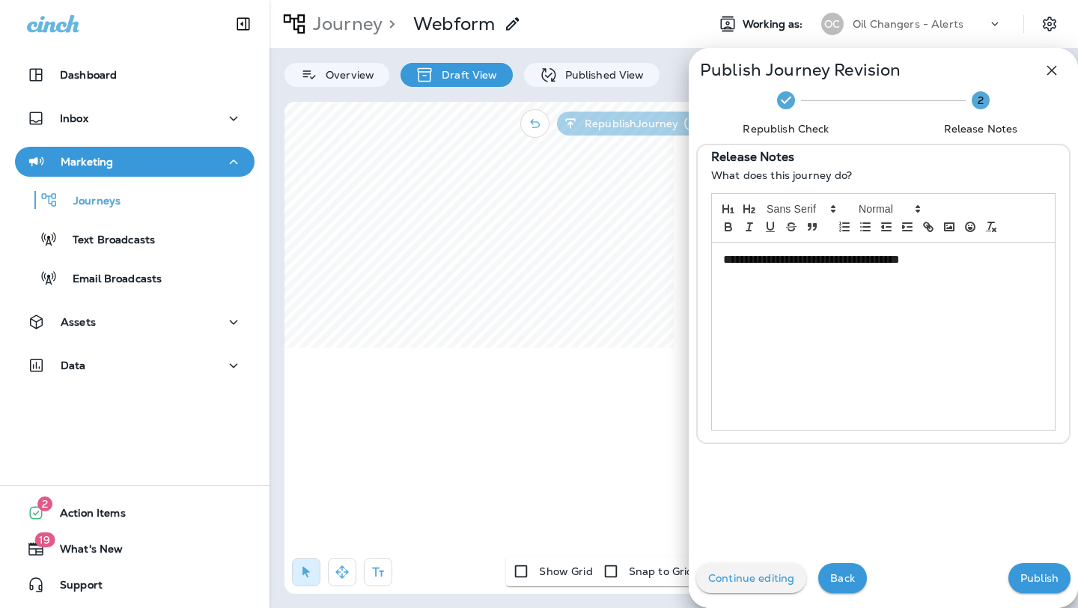
click at [1026, 578] on p "Publish" at bounding box center [1039, 578] width 38 height 12
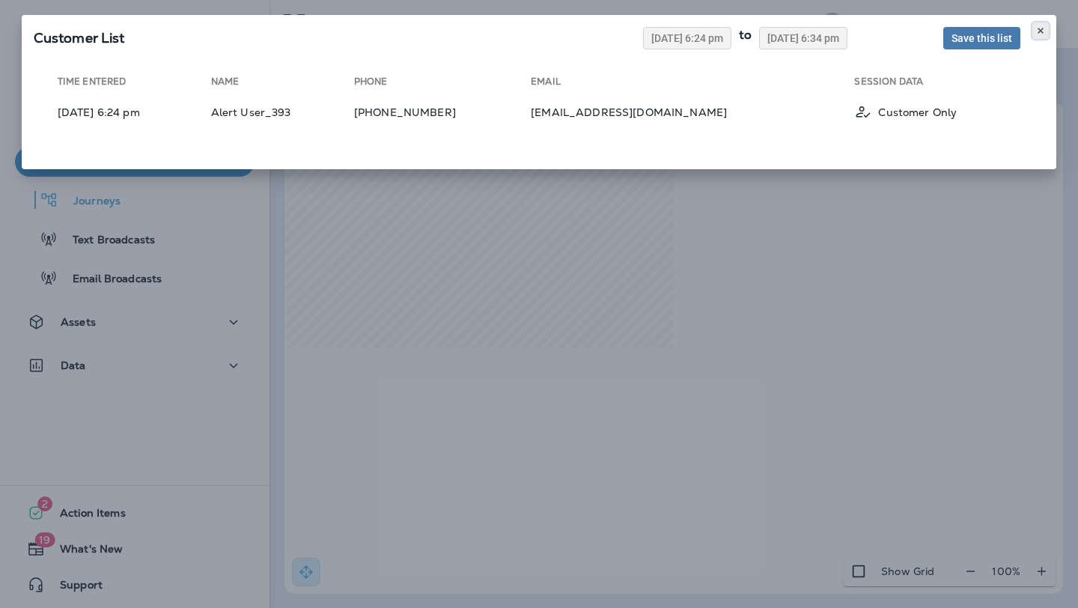
click at [1038, 31] on icon at bounding box center [1040, 30] width 9 height 9
click at [1042, 34] on icon at bounding box center [1040, 30] width 9 height 9
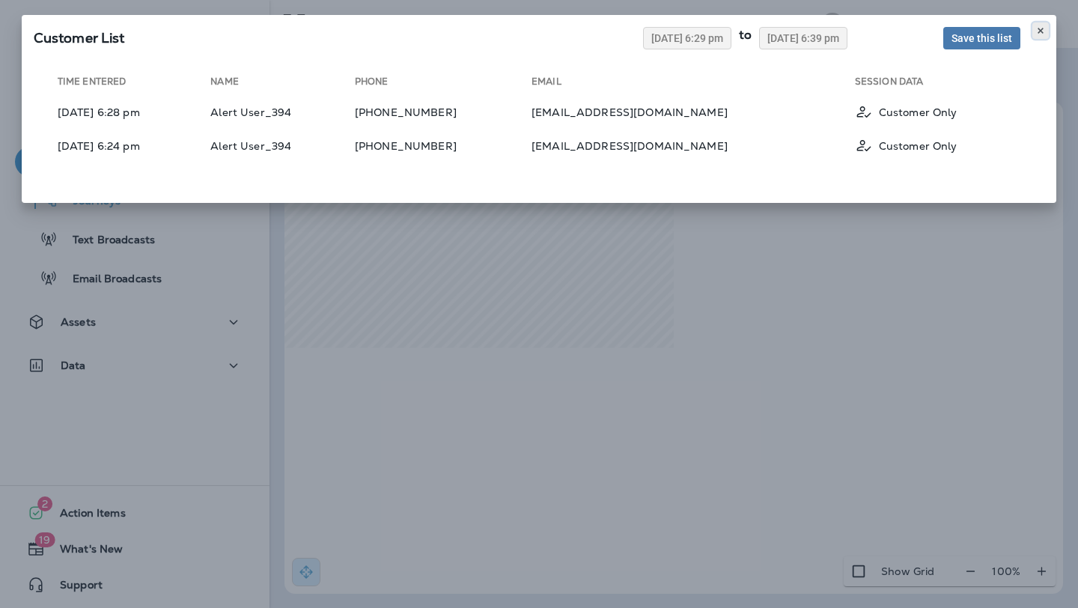
click at [1039, 34] on icon at bounding box center [1040, 30] width 9 height 9
